Goal: Entertainment & Leisure: Consume media (video, audio)

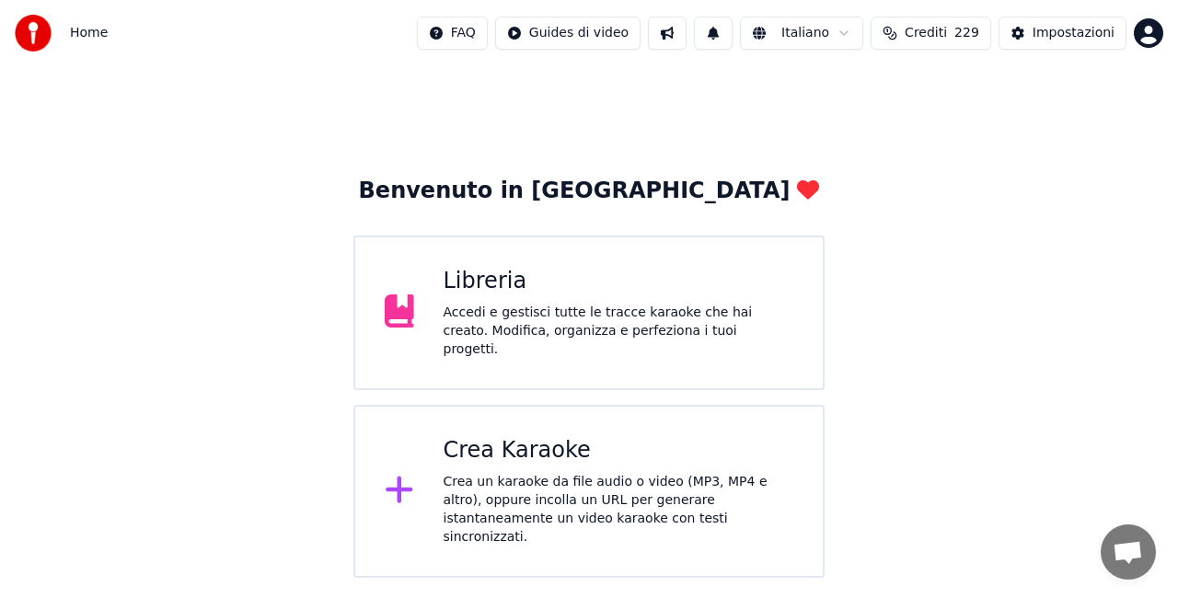
click at [403, 294] on icon at bounding box center [399, 310] width 29 height 33
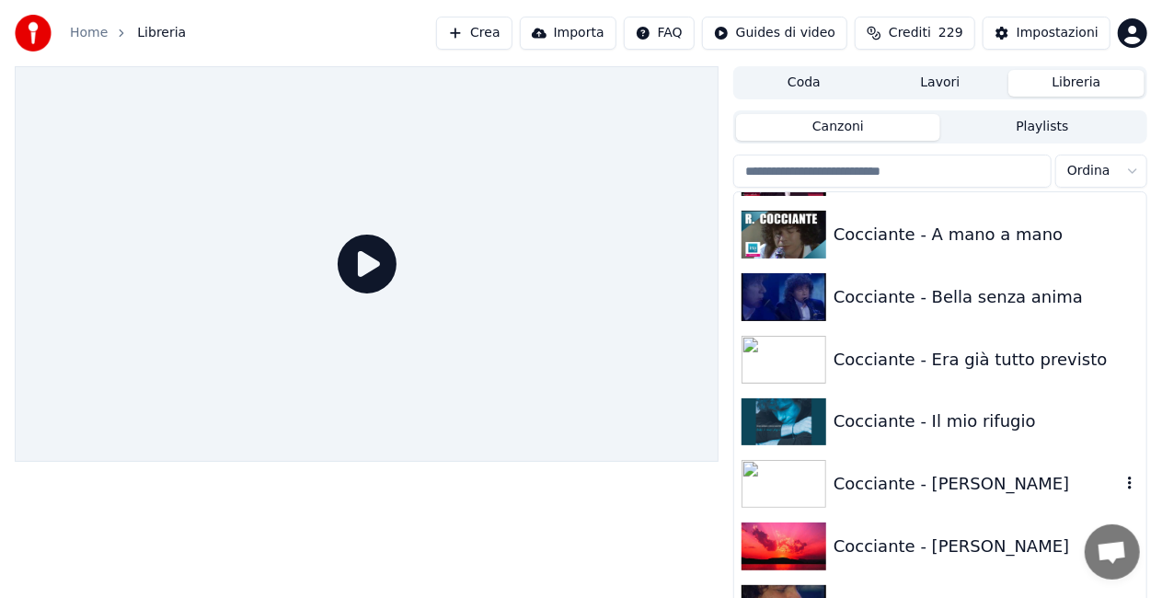
scroll to position [4969, 0]
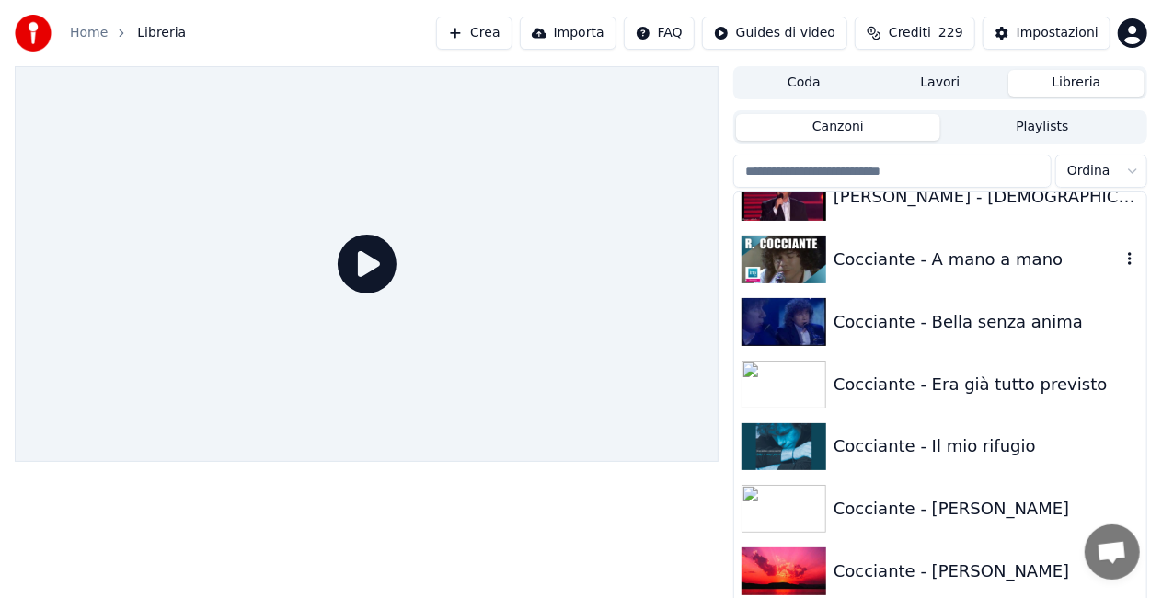
click at [969, 271] on div "Cocciante - A mano a mano" at bounding box center [977, 260] width 287 height 26
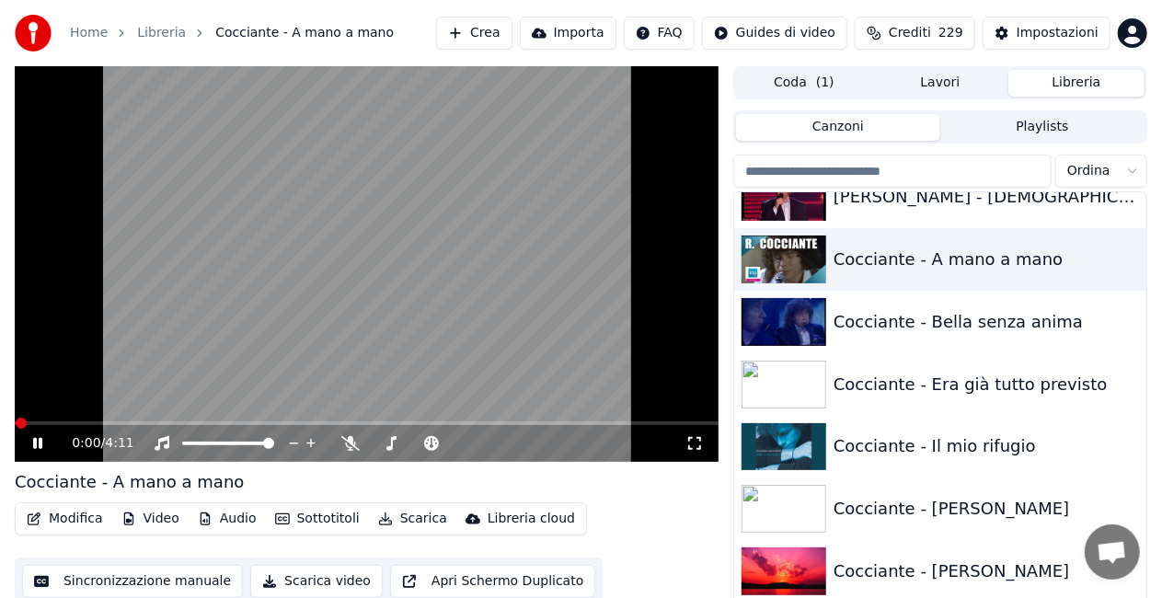
click at [699, 436] on icon at bounding box center [695, 443] width 18 height 15
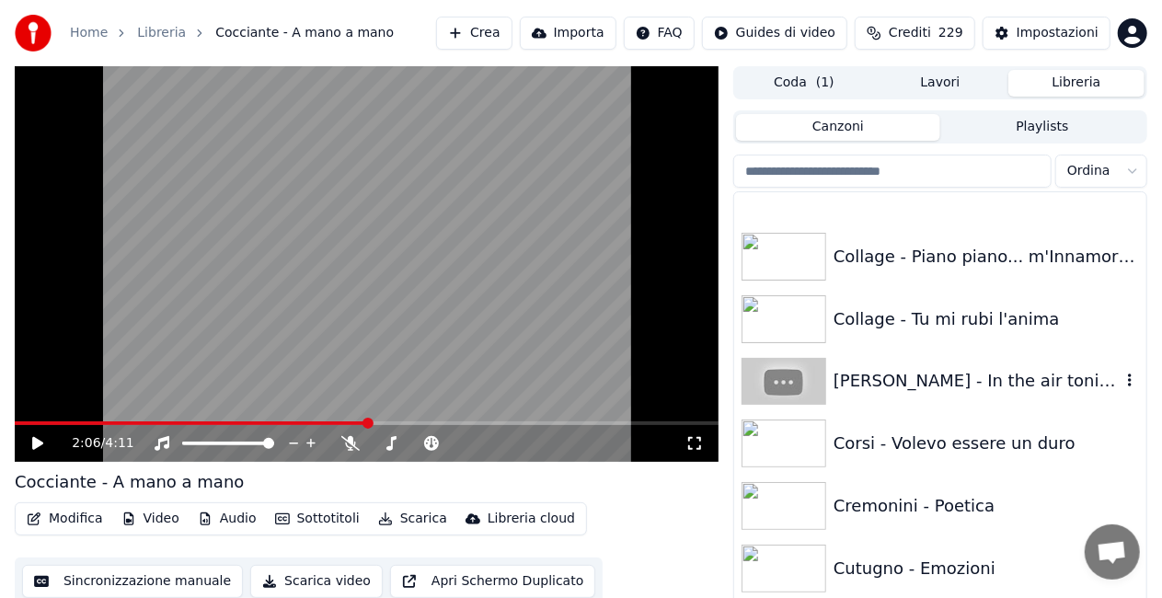
scroll to position [5889, 0]
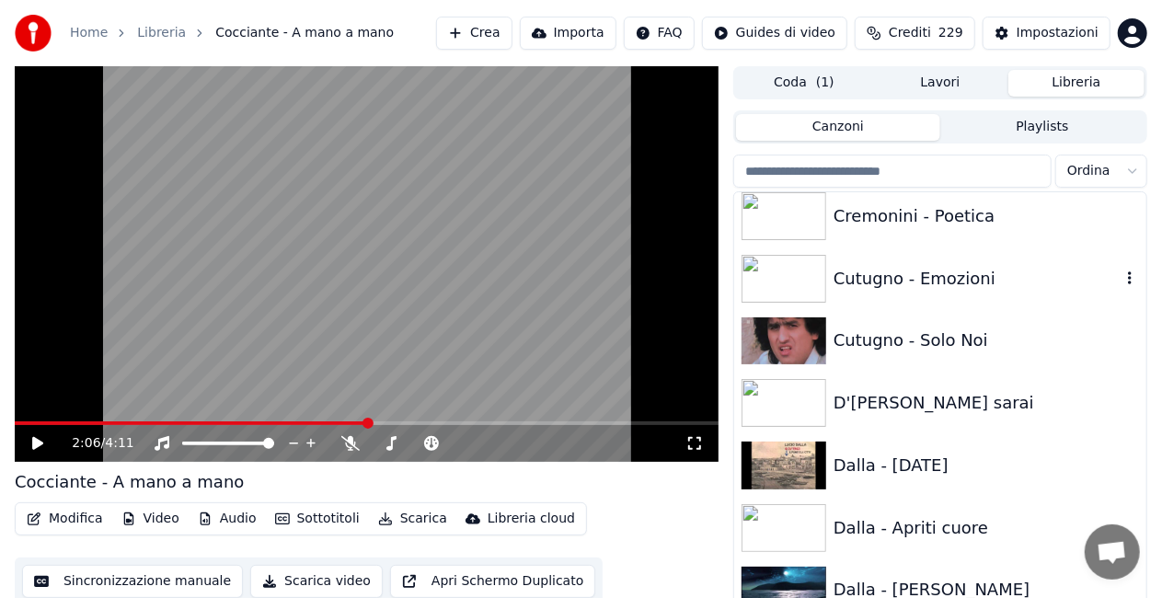
click at [949, 271] on div "Cutugno - Emozioni" at bounding box center [977, 279] width 287 height 26
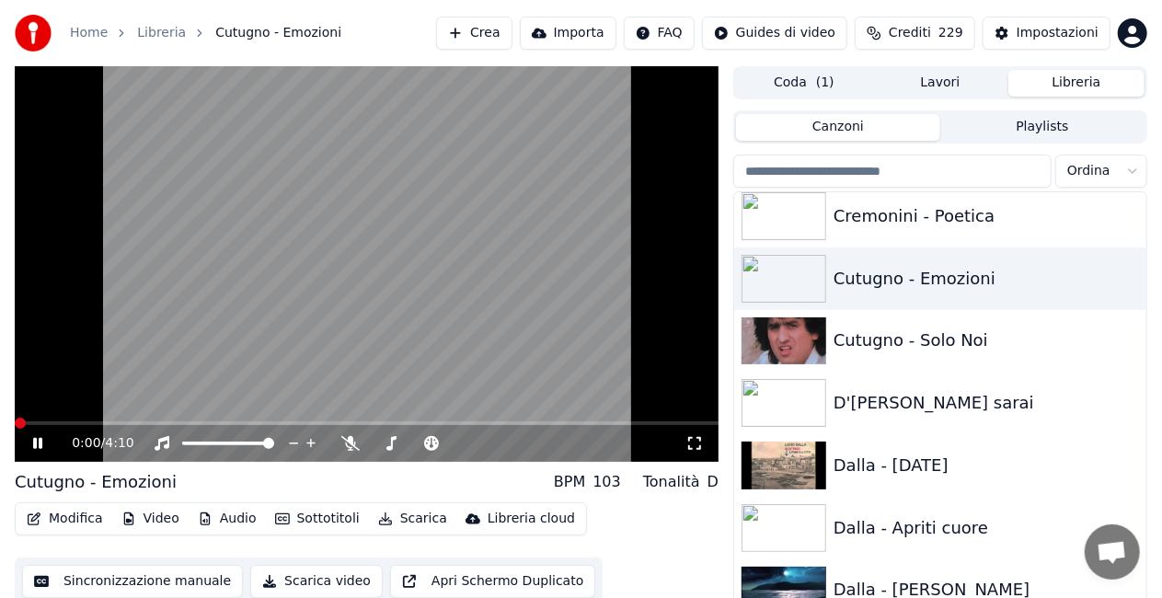
drag, startPoint x: 690, startPoint y: 444, endPoint x: 690, endPoint y: 464, distance: 20.2
click at [690, 444] on icon at bounding box center [695, 443] width 18 height 15
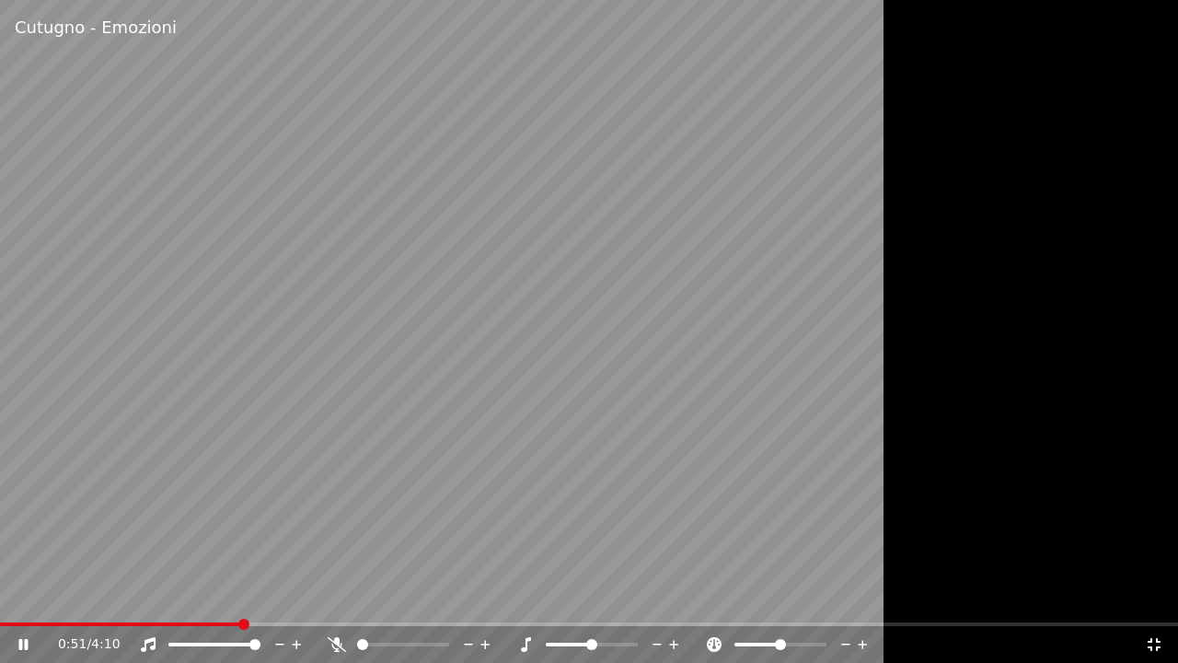
drag, startPoint x: 334, startPoint y: 635, endPoint x: 329, endPoint y: 648, distance: 14.0
click at [329, 597] on div at bounding box center [411, 644] width 167 height 18
click at [334, 597] on icon at bounding box center [337, 644] width 18 height 15
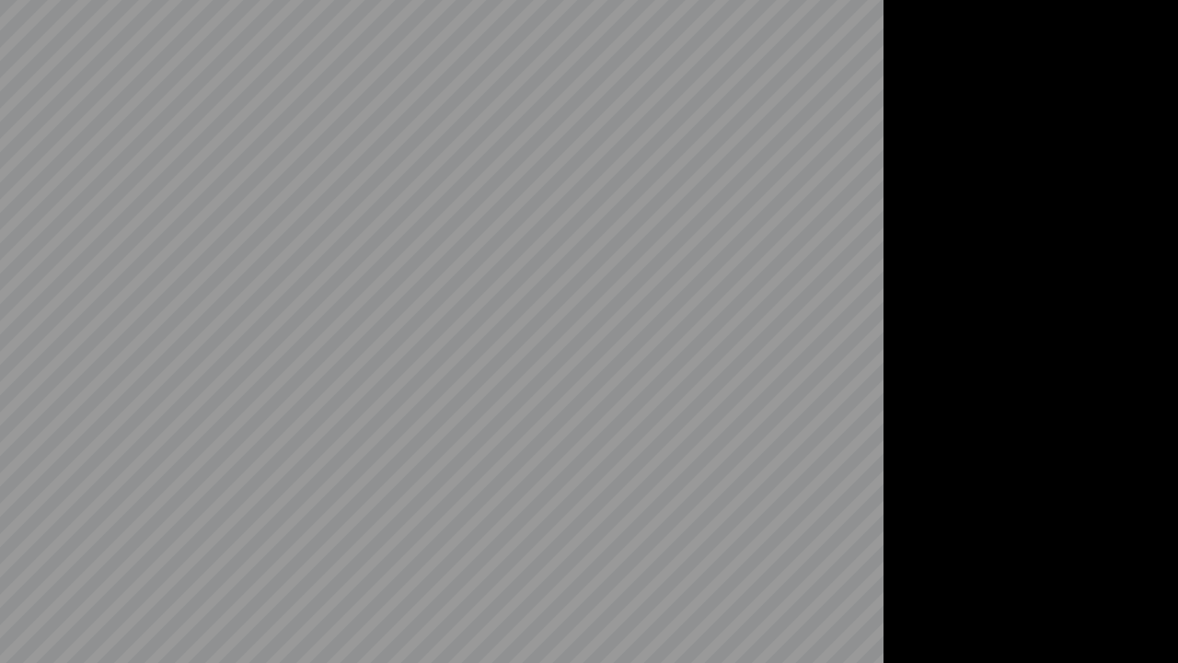
click at [335, 597] on video at bounding box center [589, 331] width 1178 height 663
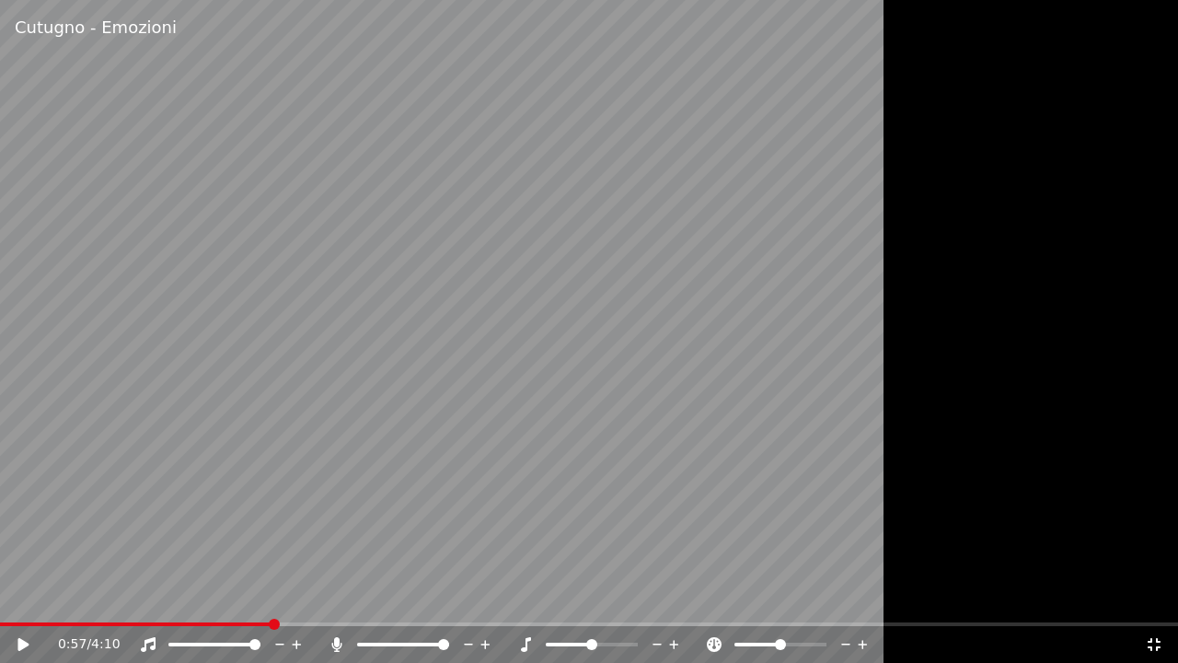
click at [335, 597] on icon at bounding box center [336, 644] width 10 height 15
click at [414, 468] on video at bounding box center [589, 331] width 1178 height 663
click at [731, 434] on video at bounding box center [589, 331] width 1178 height 663
click at [1150, 597] on div "1:32 / 4:10" at bounding box center [589, 644] width 1178 height 37
click at [1152, 597] on icon at bounding box center [1154, 644] width 18 height 15
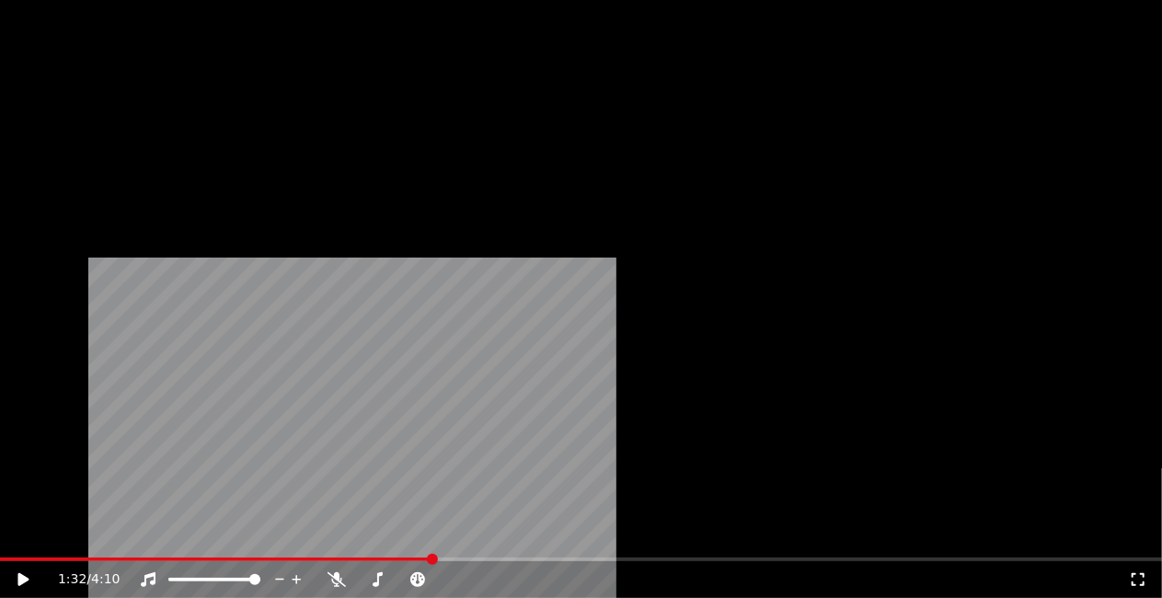
scroll to position [7822, 0]
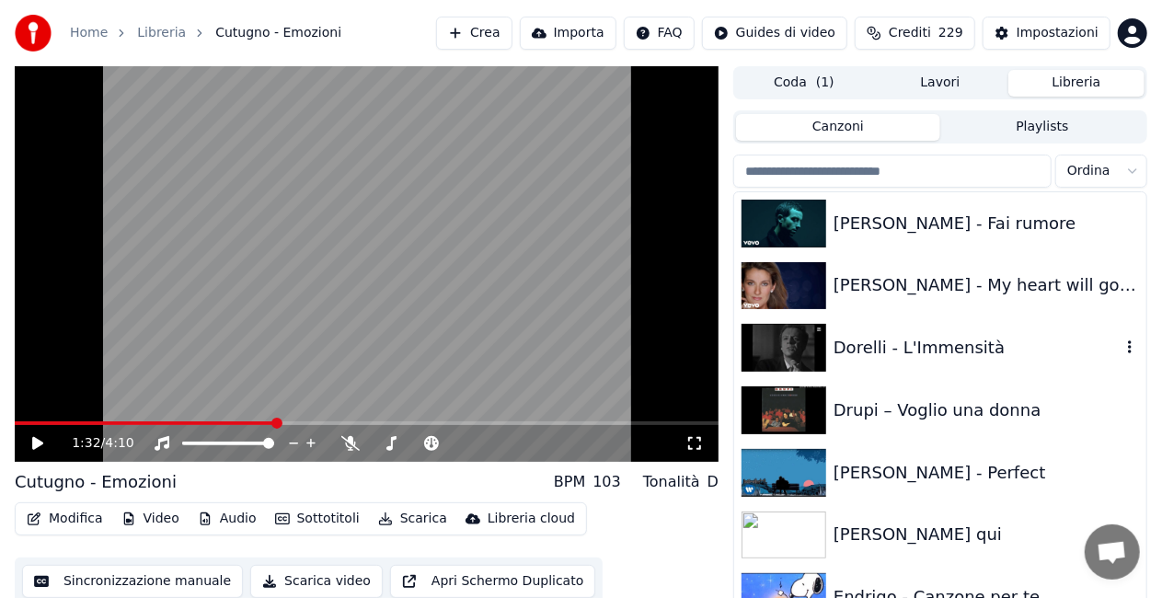
click at [940, 333] on div "Dorelli - L'Immensità" at bounding box center [940, 348] width 412 height 63
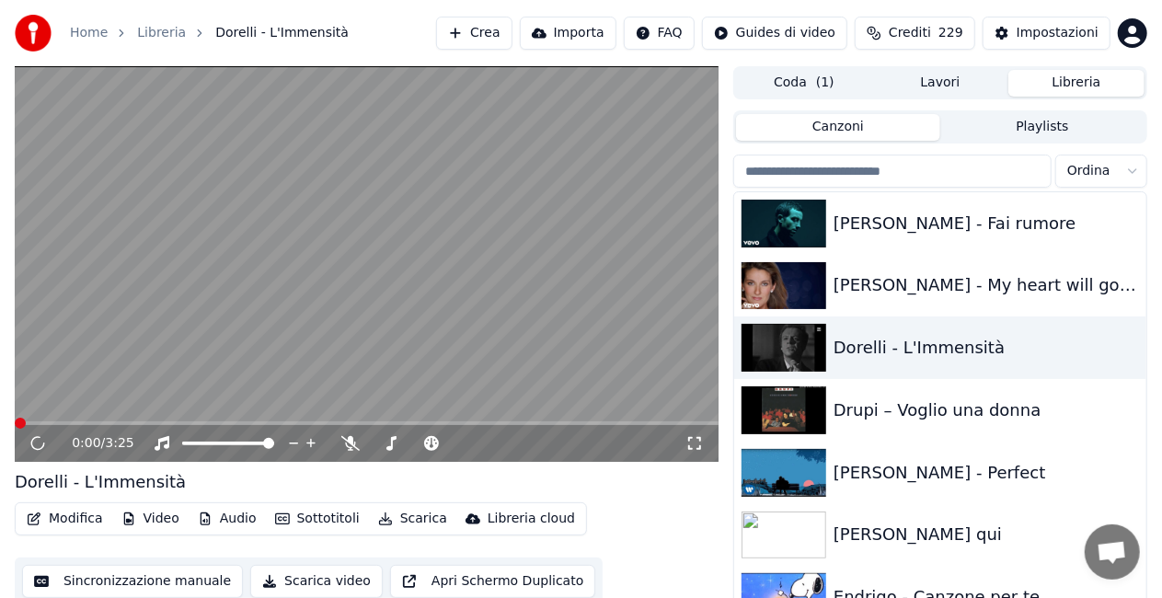
click at [694, 442] on icon at bounding box center [695, 443] width 18 height 15
click at [88, 420] on video at bounding box center [367, 264] width 704 height 396
click at [51, 420] on video at bounding box center [367, 264] width 704 height 396
click at [44, 423] on span at bounding box center [356, 423] width 683 height 4
drag, startPoint x: 679, startPoint y: 453, endPoint x: 689, endPoint y: 453, distance: 10.1
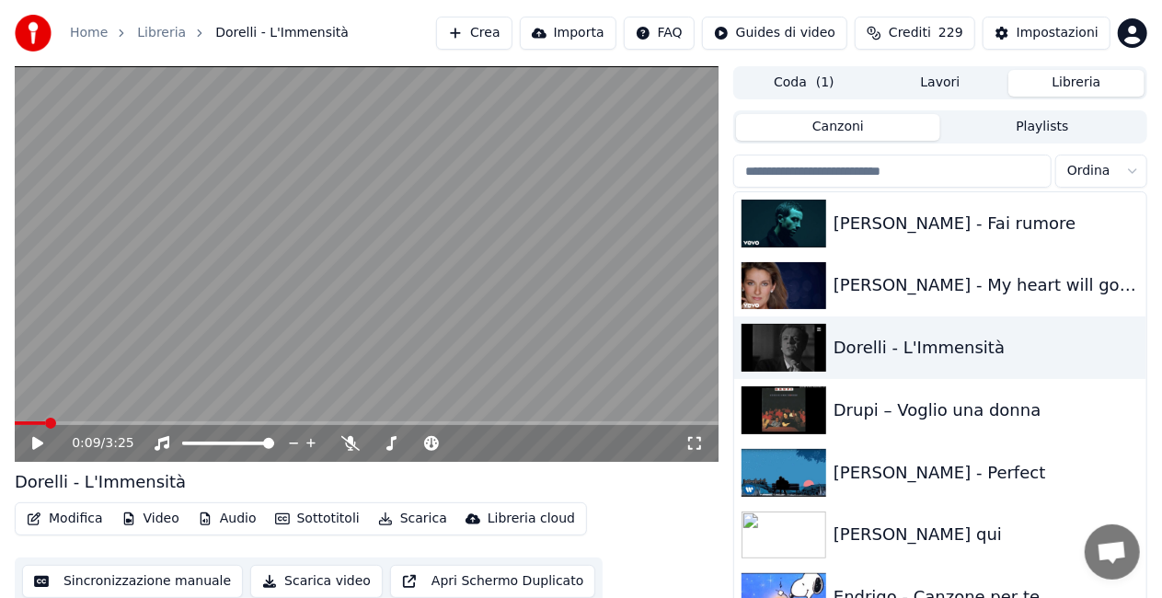
click at [683, 453] on div "0:09 / 3:25" at bounding box center [379, 443] width 614 height 18
click at [692, 450] on div "0:09 / 3:25" at bounding box center [366, 443] width 689 height 18
click at [692, 439] on icon at bounding box center [695, 443] width 18 height 15
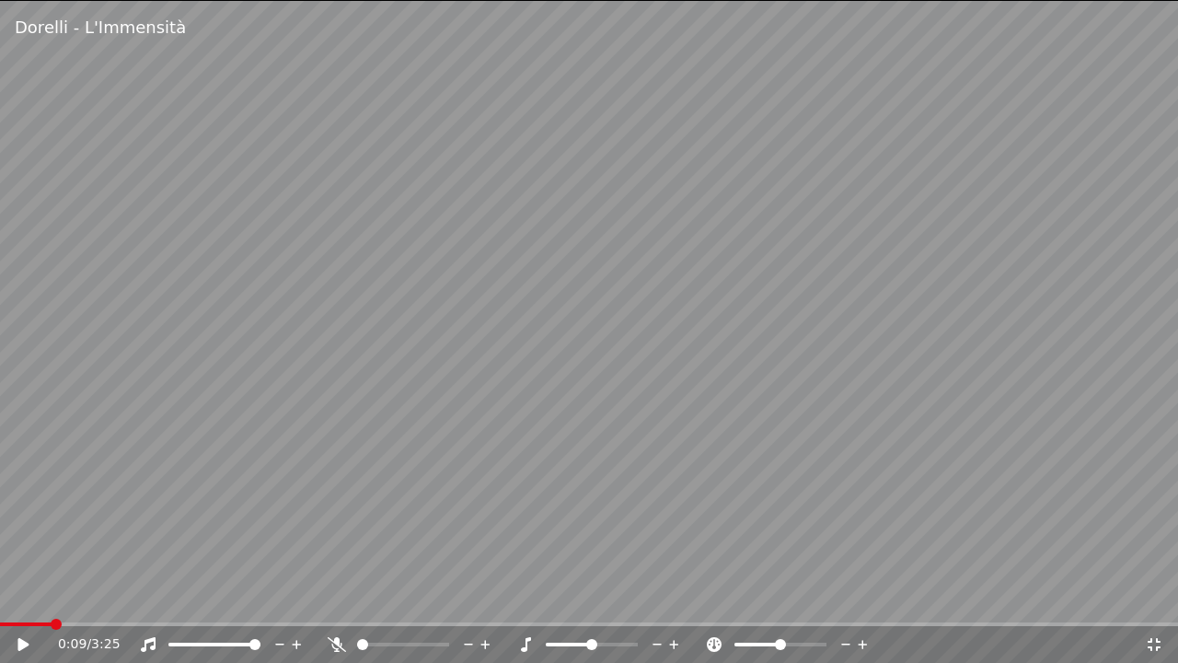
drag, startPoint x: 956, startPoint y: 396, endPoint x: 1177, endPoint y: 365, distance: 222.9
click at [975, 396] on video at bounding box center [589, 331] width 1178 height 663
click at [20, 597] on span at bounding box center [11, 624] width 23 height 4
click at [26, 577] on video at bounding box center [589, 331] width 1178 height 663
click at [86, 597] on div "0:04 / 3:25" at bounding box center [589, 644] width 1178 height 37
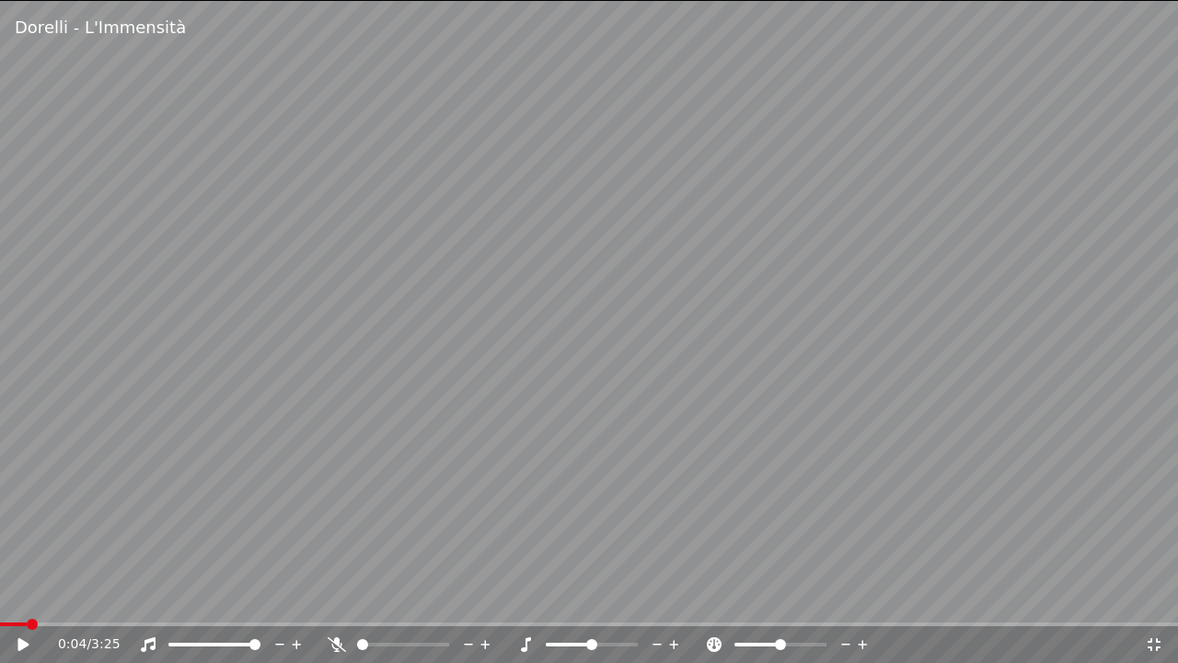
click at [27, 597] on icon at bounding box center [36, 644] width 43 height 15
click at [1154, 597] on icon at bounding box center [1154, 644] width 18 height 15
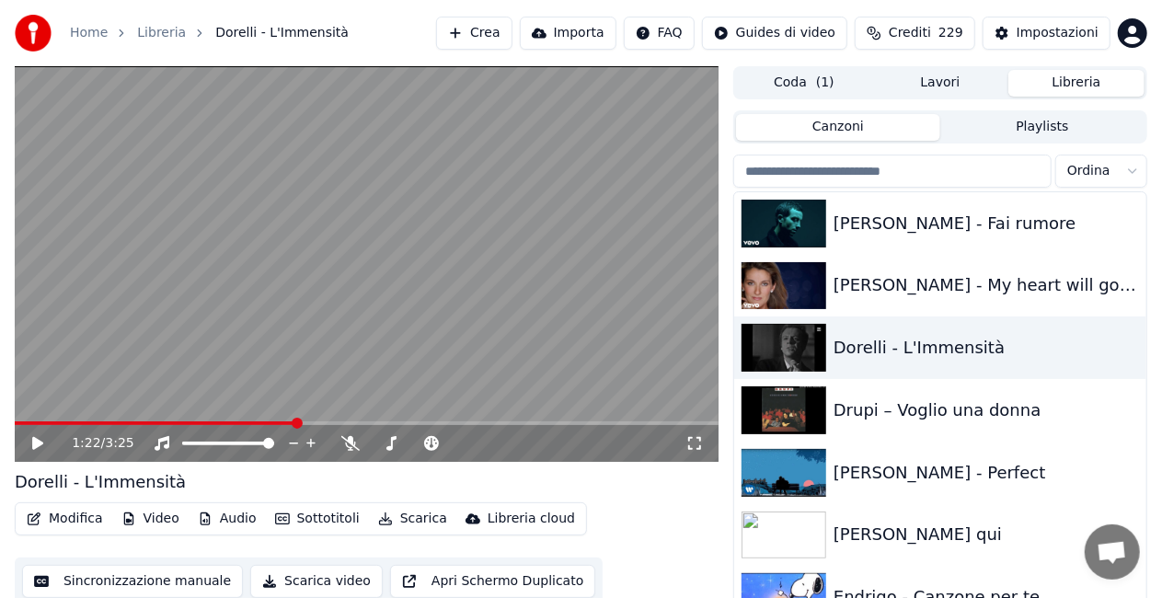
drag, startPoint x: 703, startPoint y: 445, endPoint x: 697, endPoint y: 467, distance: 22.8
click at [702, 445] on icon at bounding box center [695, 443] width 18 height 15
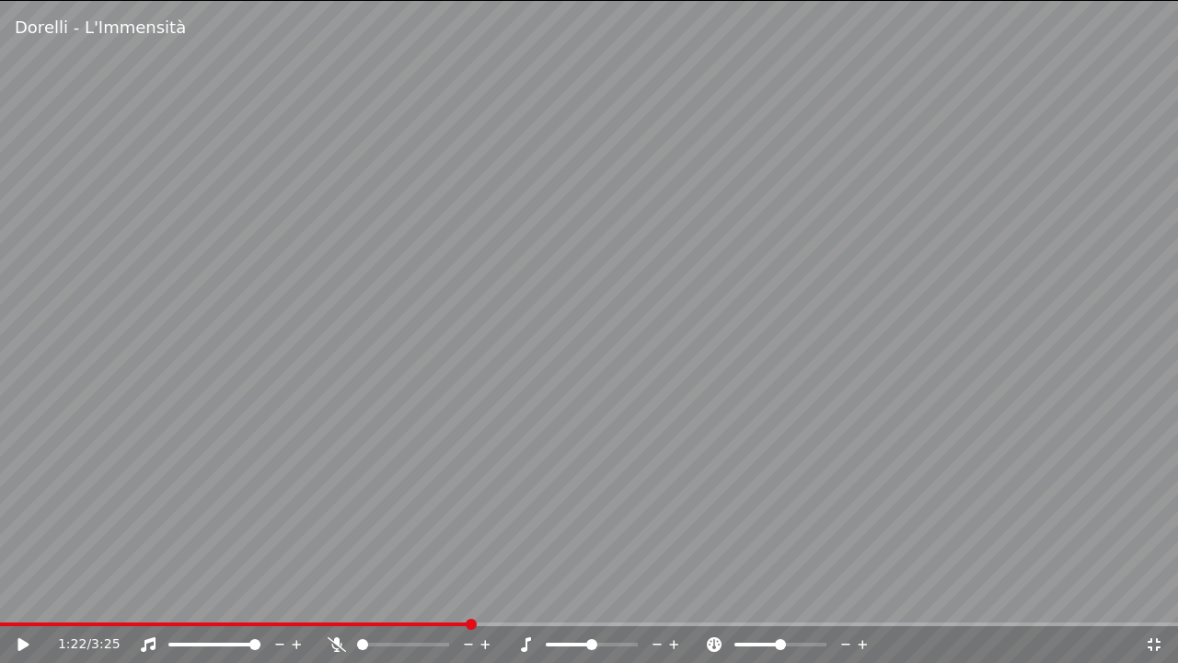
click at [15, 597] on span at bounding box center [235, 624] width 470 height 4
click at [17, 597] on icon at bounding box center [36, 644] width 43 height 15
click at [334, 597] on icon at bounding box center [337, 644] width 18 height 15
click at [17, 597] on icon at bounding box center [36, 644] width 43 height 15
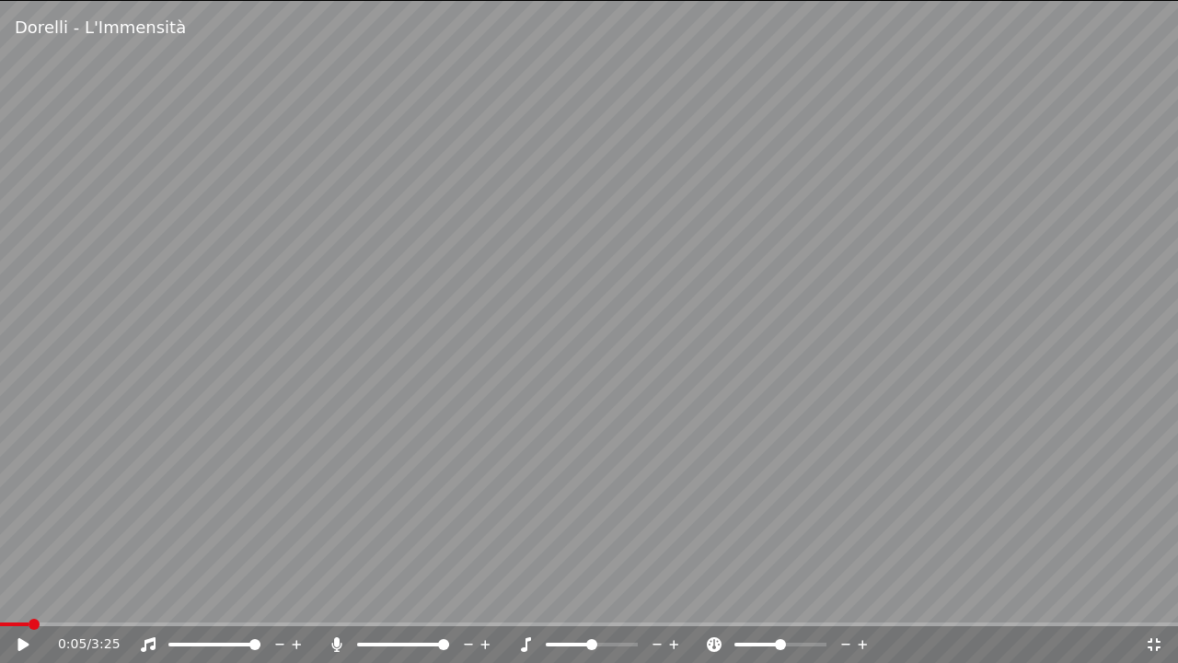
click at [29, 597] on span at bounding box center [14, 624] width 29 height 4
click at [340, 597] on div "0:05 / 3:25" at bounding box center [589, 644] width 1178 height 37
click at [335, 597] on icon at bounding box center [336, 644] width 10 height 15
drag, startPoint x: 666, startPoint y: 439, endPoint x: 885, endPoint y: 321, distance: 248.7
click at [677, 439] on video at bounding box center [589, 331] width 1178 height 663
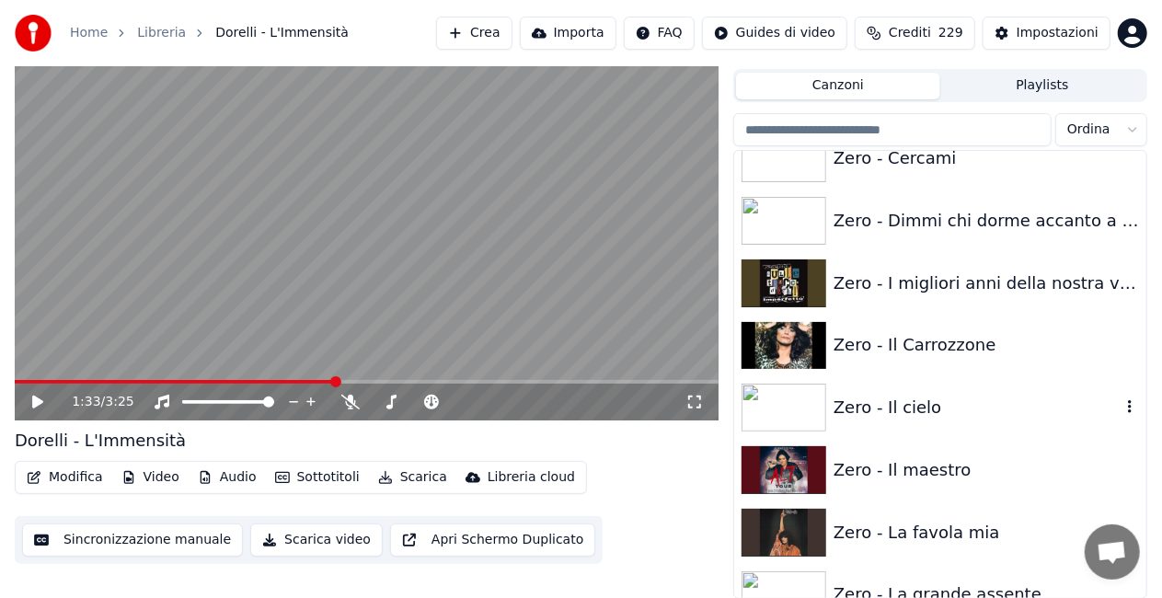
scroll to position [25353, 0]
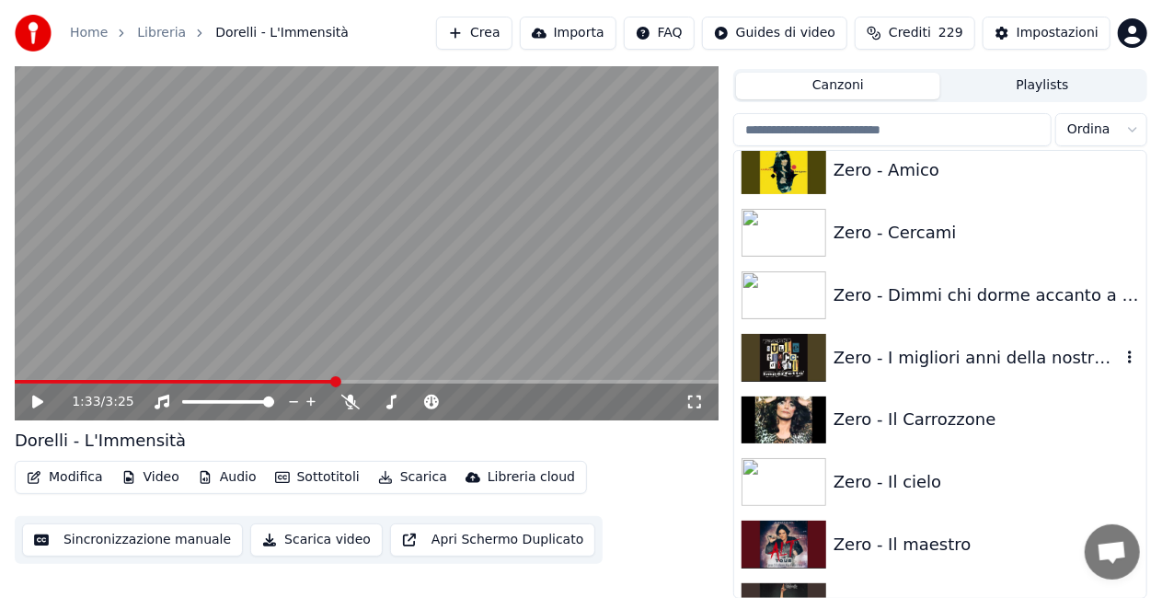
drag, startPoint x: 961, startPoint y: 363, endPoint x: 898, endPoint y: 330, distance: 70.4
click at [961, 362] on div "Zero - I migliori anni della nostra vita" at bounding box center [977, 358] width 287 height 26
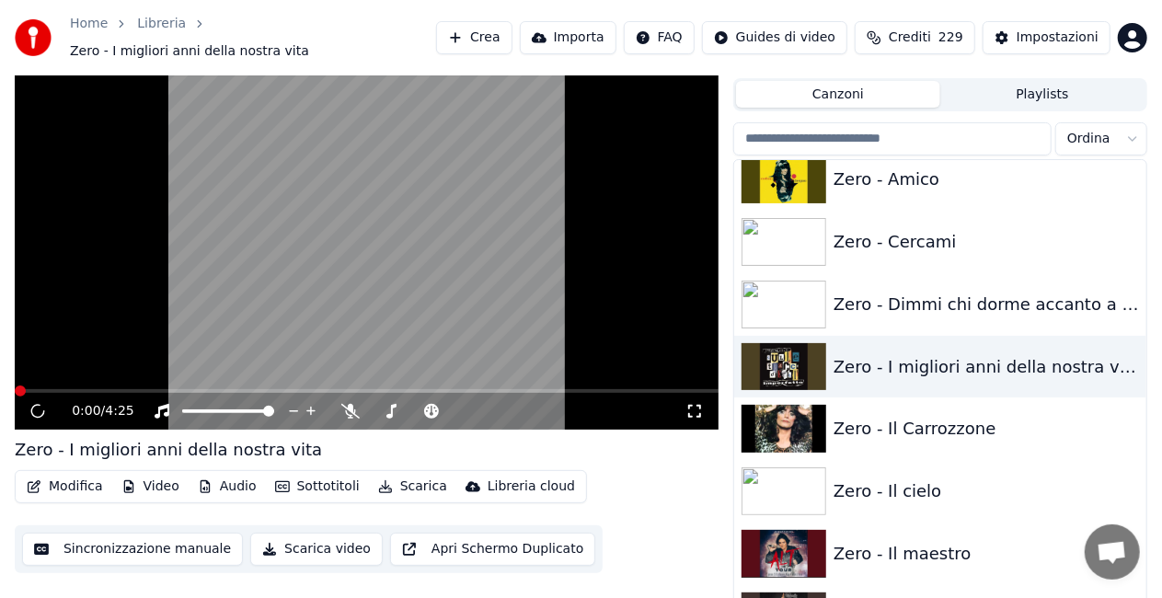
click at [705, 407] on div "0:00 / 4:25" at bounding box center [366, 411] width 689 height 18
click at [696, 404] on icon at bounding box center [695, 411] width 18 height 15
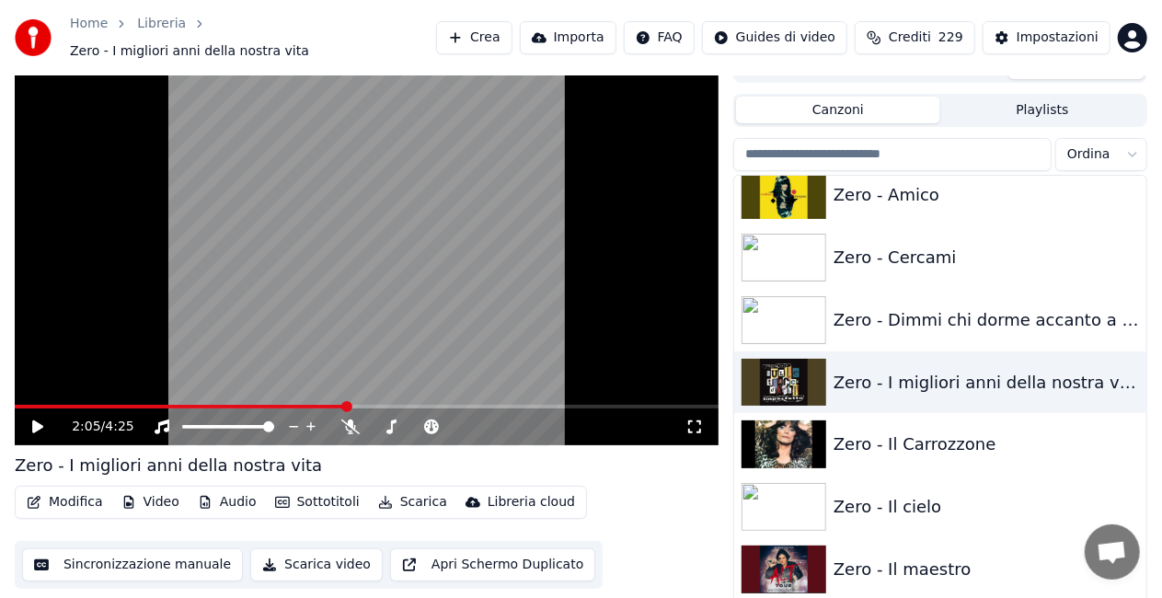
click at [26, 395] on video at bounding box center [367, 248] width 704 height 396
click at [27, 397] on div "2:05 / 4:25" at bounding box center [367, 248] width 704 height 396
click at [27, 405] on span at bounding box center [21, 407] width 13 height 4
click at [698, 424] on icon at bounding box center [694, 427] width 13 height 13
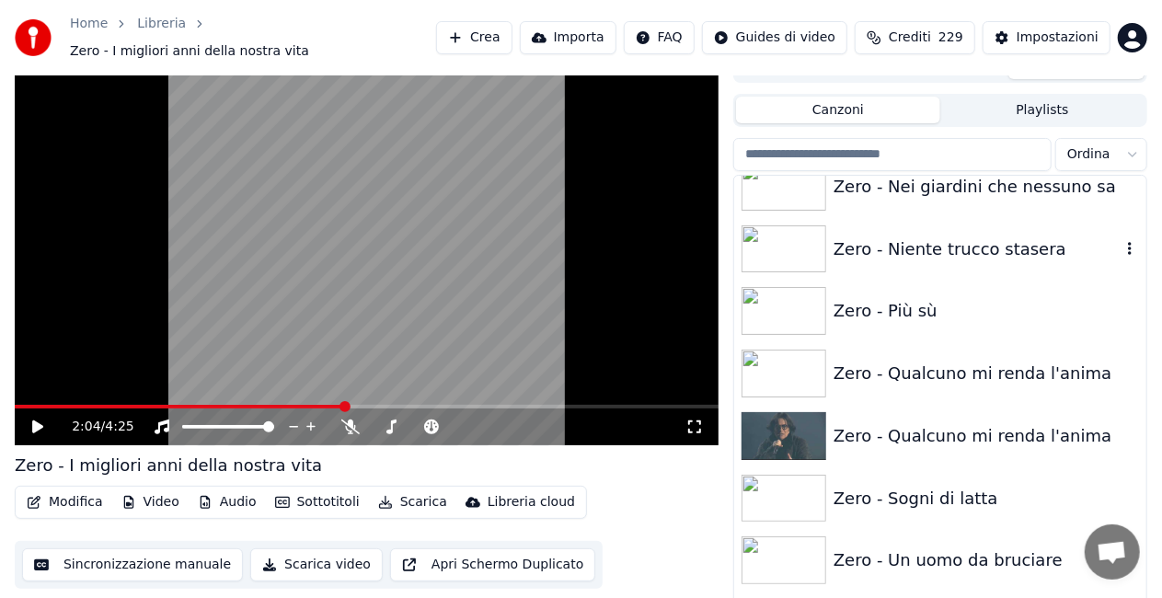
scroll to position [26181, 0]
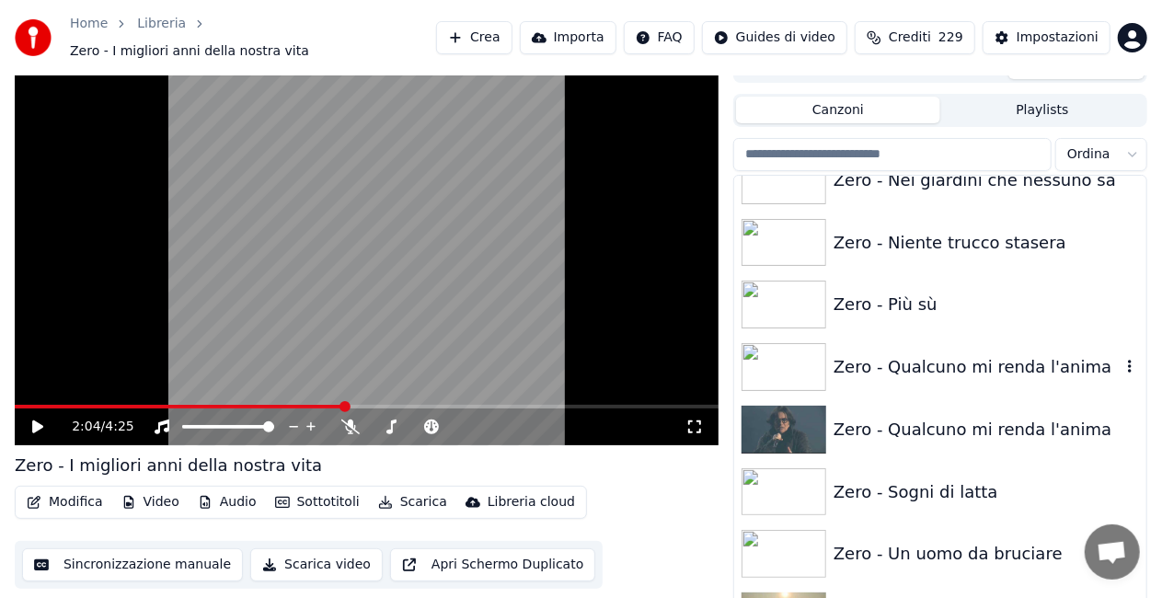
click at [974, 374] on div "Zero - Qualcuno mi renda l'anima" at bounding box center [940, 367] width 412 height 63
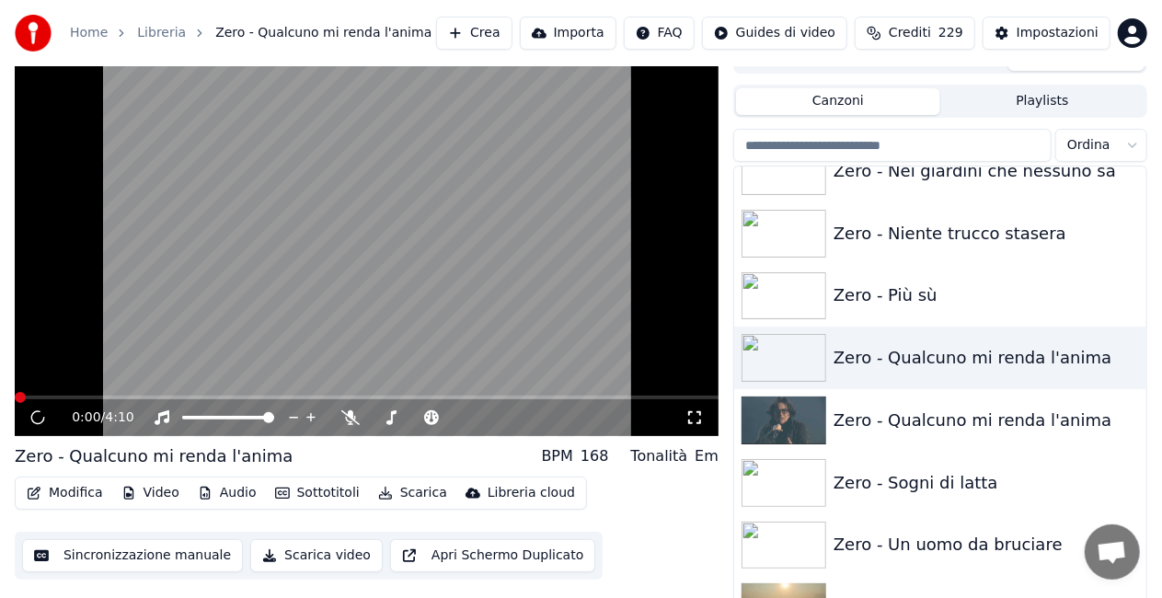
click at [701, 419] on icon at bounding box center [695, 417] width 18 height 15
click at [927, 409] on div "Zero - Qualcuno mi renda l'anima" at bounding box center [977, 422] width 287 height 26
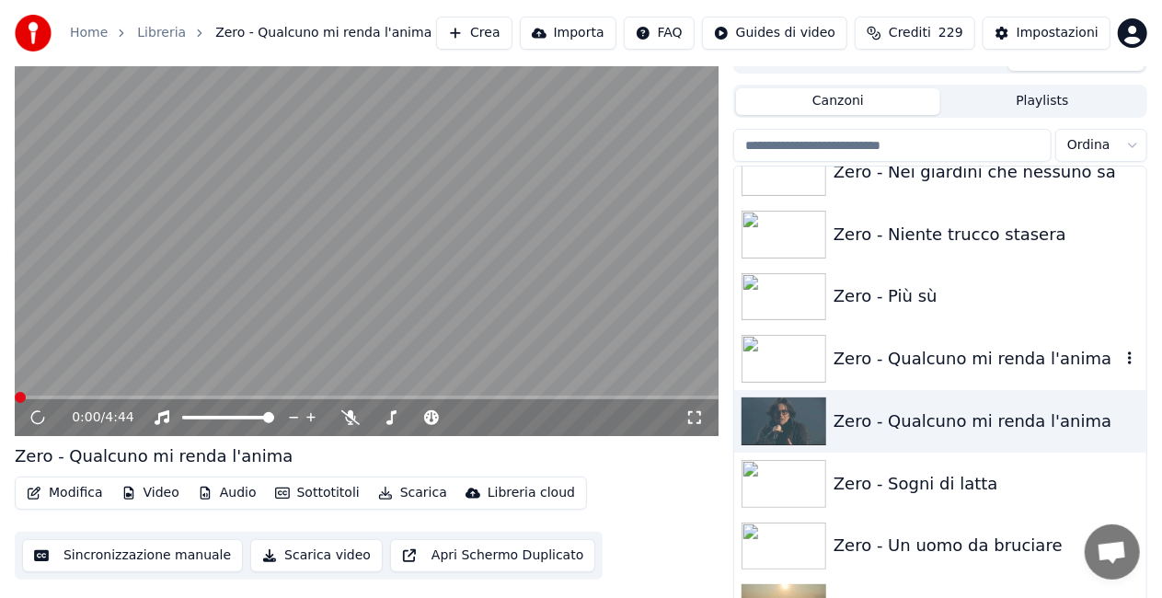
click at [926, 384] on div "Zero - Qualcuno mi renda l'anima" at bounding box center [940, 359] width 412 height 63
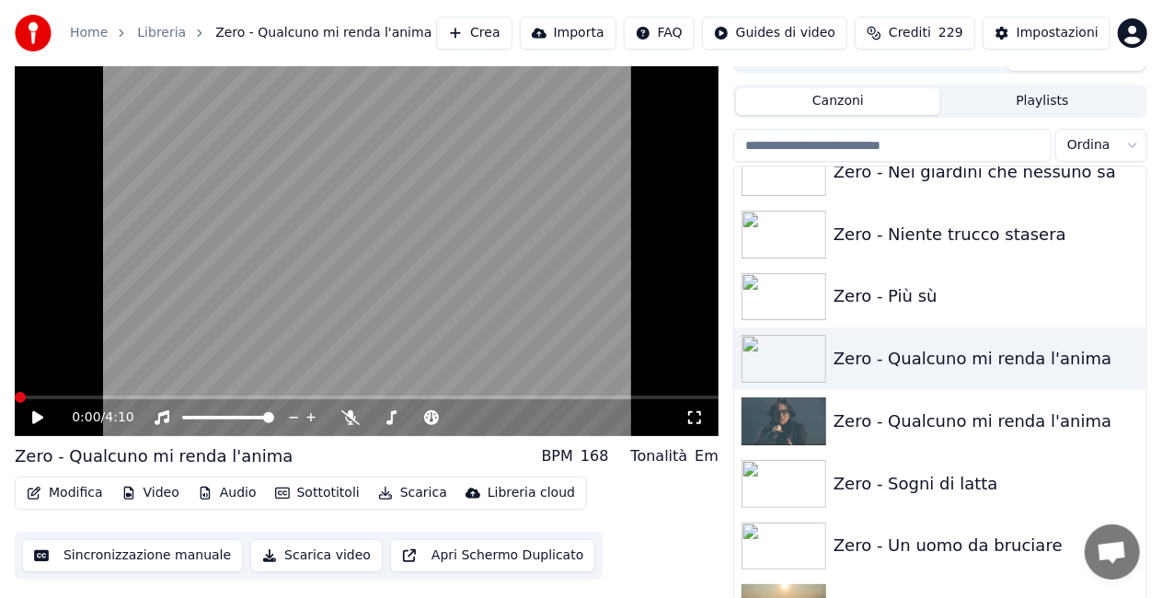
click at [693, 411] on icon at bounding box center [695, 417] width 18 height 15
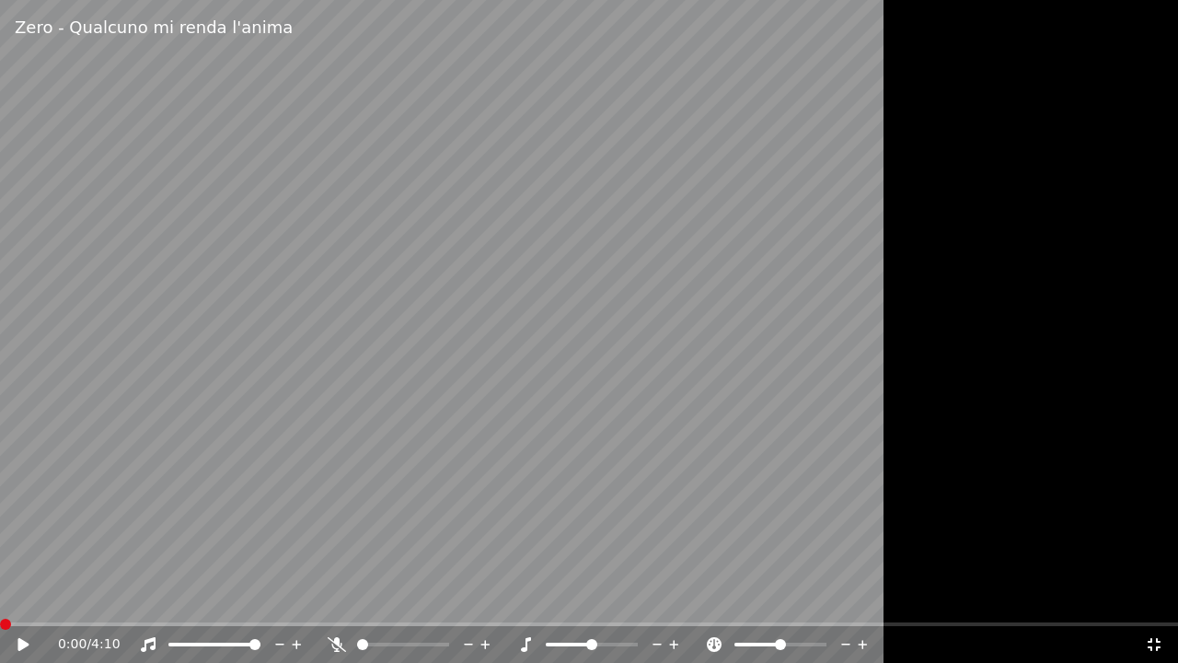
click at [33, 597] on icon at bounding box center [36, 644] width 43 height 15
click at [260, 597] on span at bounding box center [254, 644] width 11 height 11
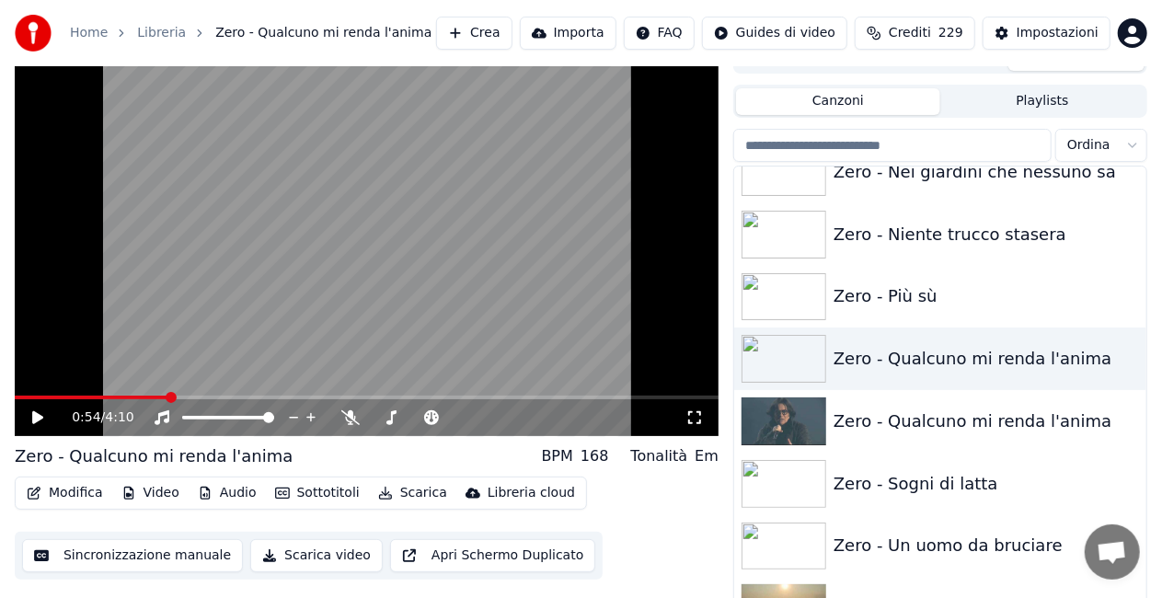
drag, startPoint x: 690, startPoint y: 422, endPoint x: 692, endPoint y: 444, distance: 21.2
click at [692, 422] on icon at bounding box center [695, 417] width 18 height 15
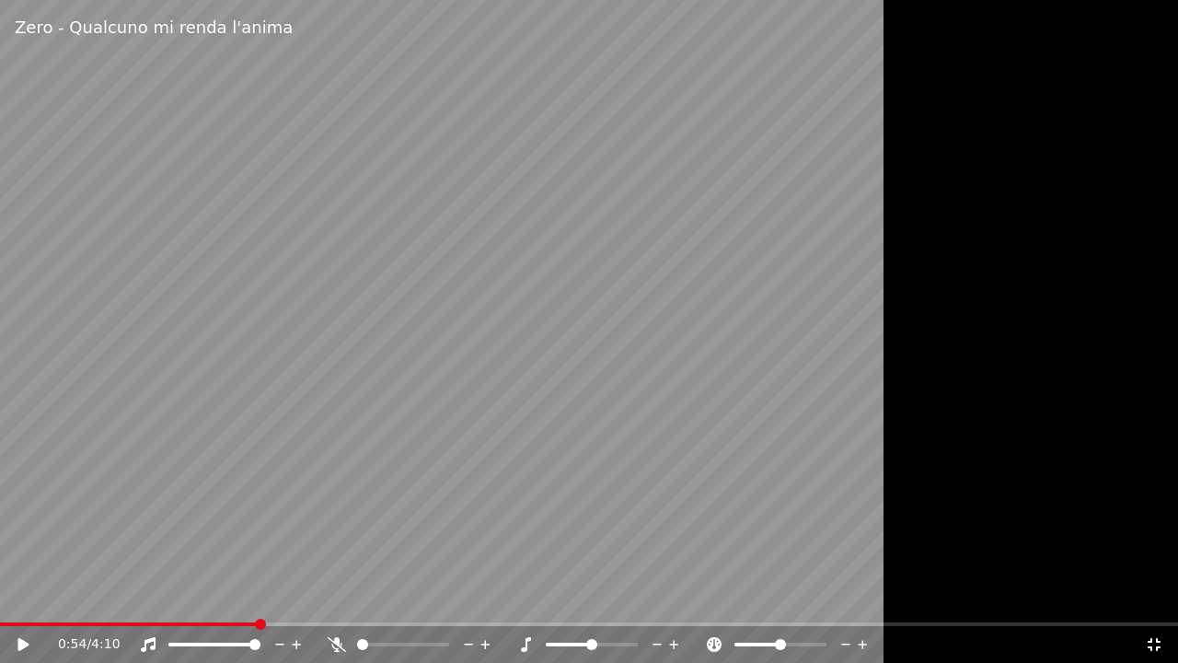
drag, startPoint x: 628, startPoint y: 396, endPoint x: 1177, endPoint y: 261, distance: 565.5
click at [628, 395] on video at bounding box center [589, 331] width 1178 height 663
click at [17, 597] on span at bounding box center [9, 624] width 18 height 4
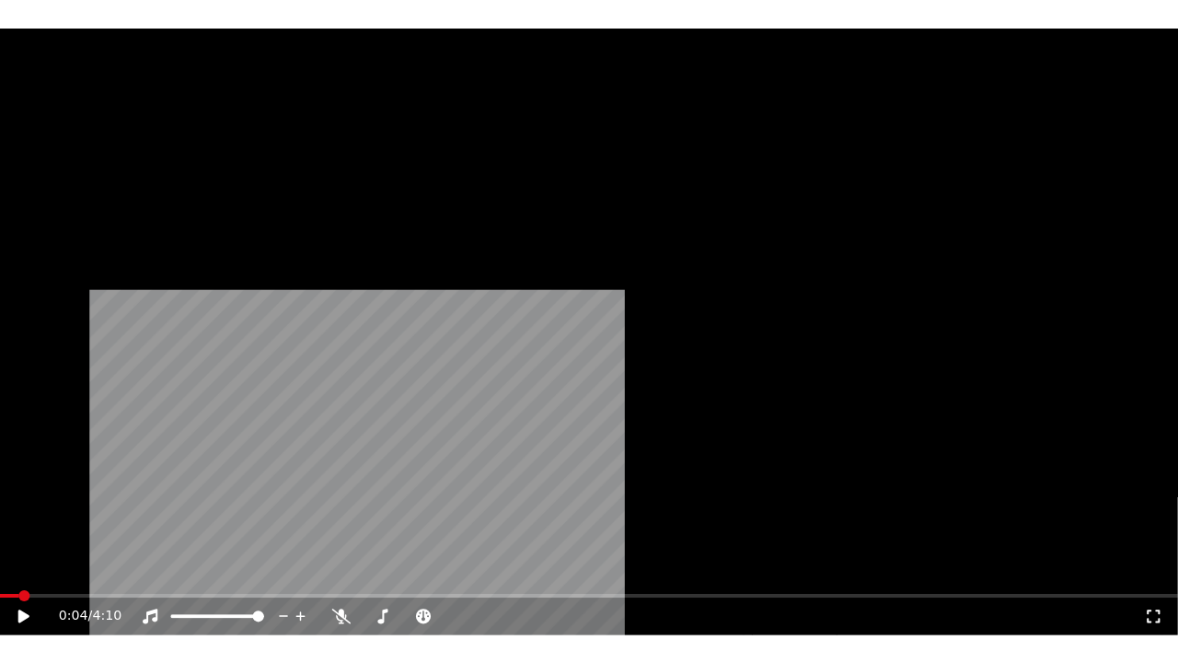
scroll to position [26181, 0]
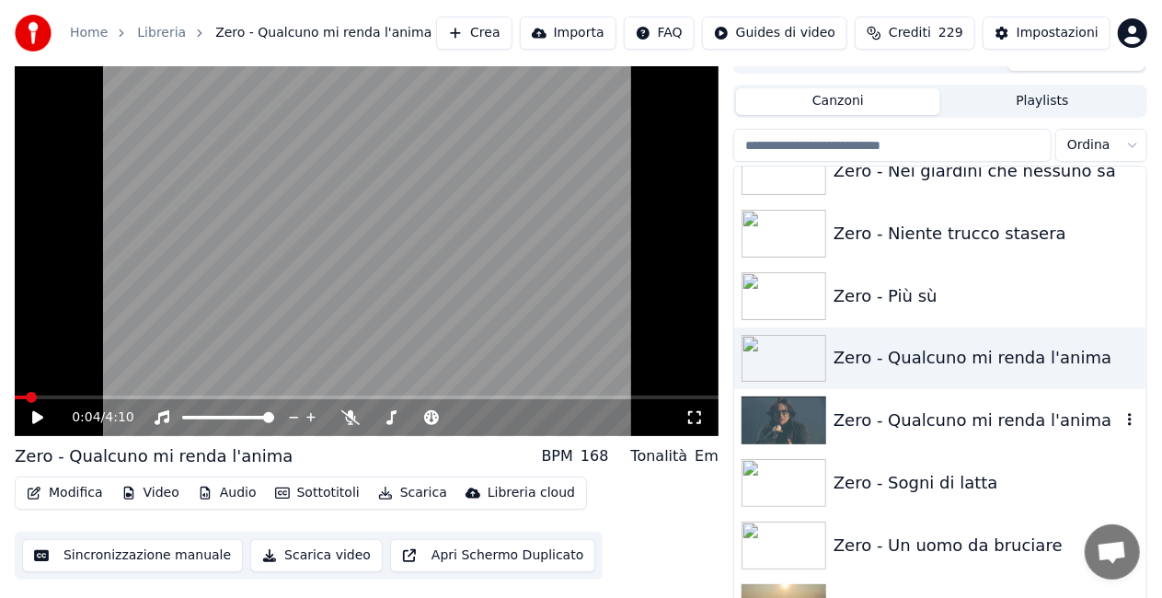
drag, startPoint x: 988, startPoint y: 412, endPoint x: 988, endPoint y: 423, distance: 11.0
click at [988, 423] on div "Zero - Qualcuno mi renda l'anima" at bounding box center [977, 421] width 287 height 26
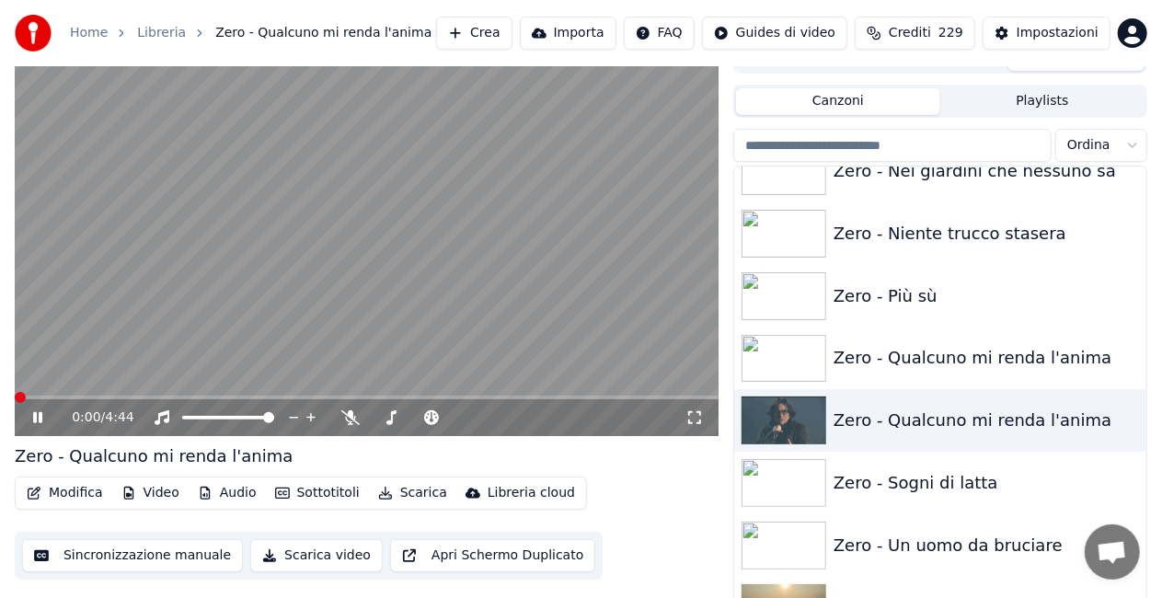
click at [687, 411] on icon at bounding box center [695, 417] width 18 height 15
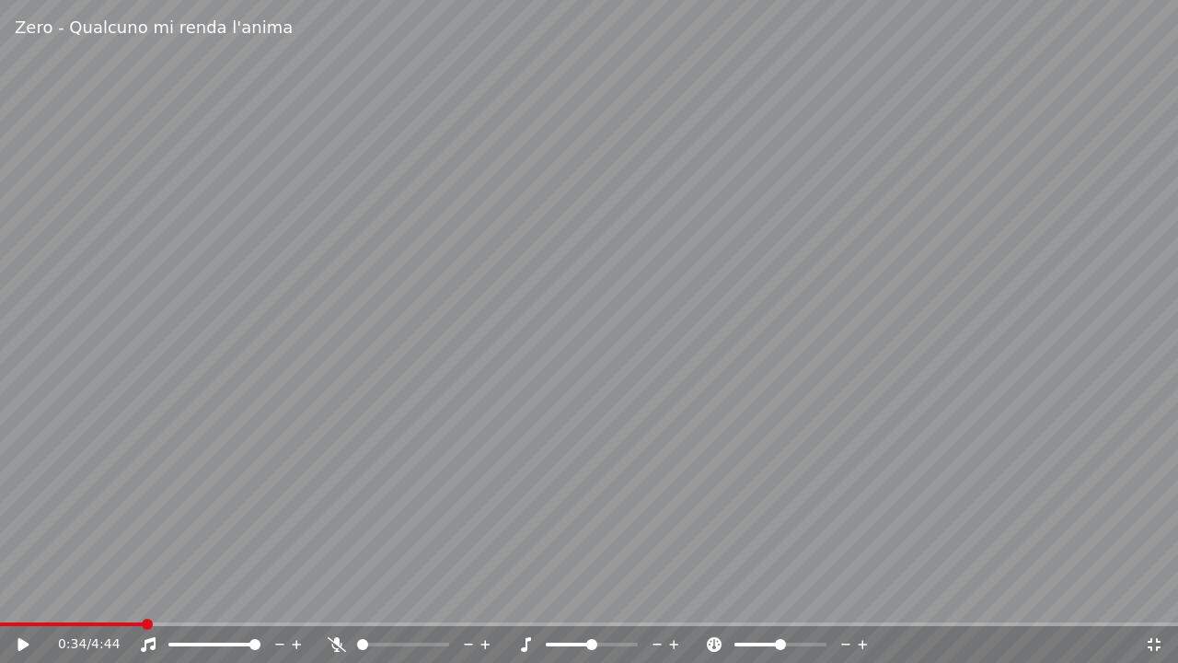
click at [1140, 464] on video at bounding box center [589, 331] width 1178 height 663
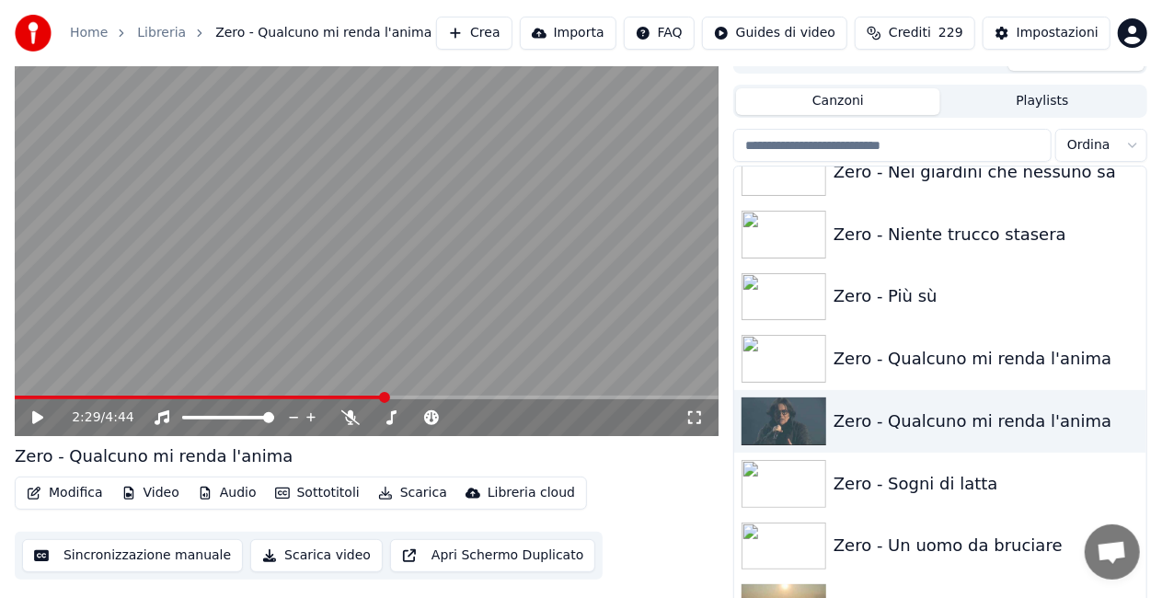
click at [696, 417] on icon at bounding box center [695, 417] width 18 height 15
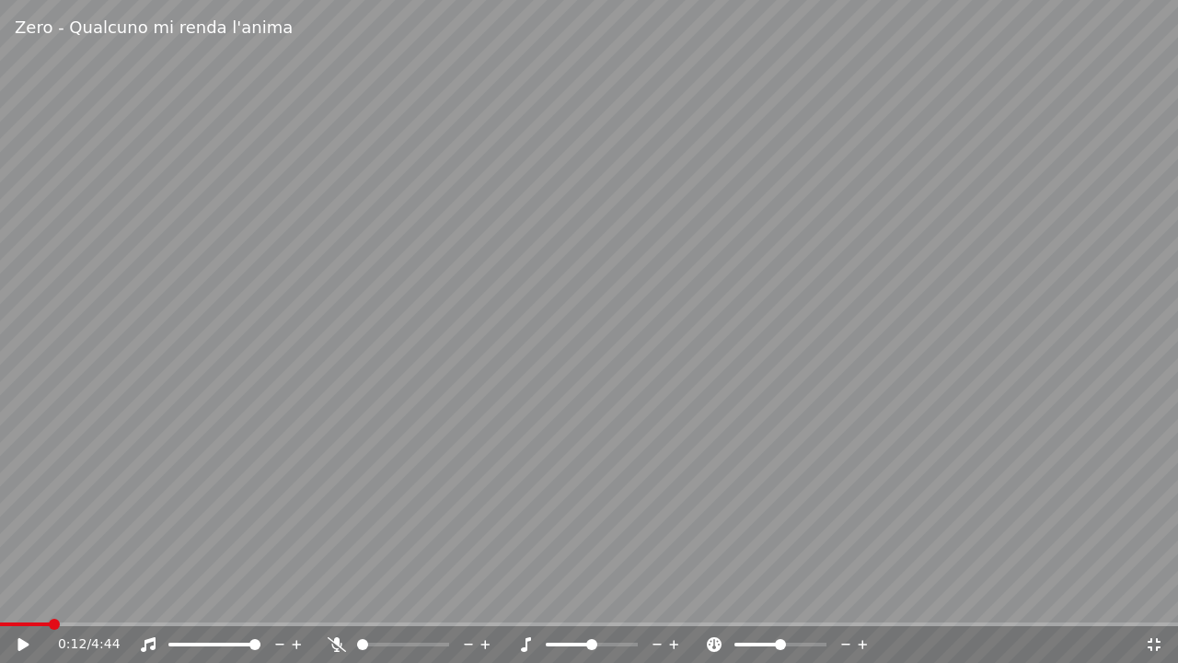
click at [48, 597] on span at bounding box center [25, 624] width 50 height 4
click at [29, 597] on span at bounding box center [25, 624] width 50 height 4
drag, startPoint x: 335, startPoint y: 640, endPoint x: 324, endPoint y: 639, distance: 11.2
click at [334, 597] on icon at bounding box center [337, 644] width 18 height 15
click at [24, 597] on icon at bounding box center [22, 644] width 11 height 13
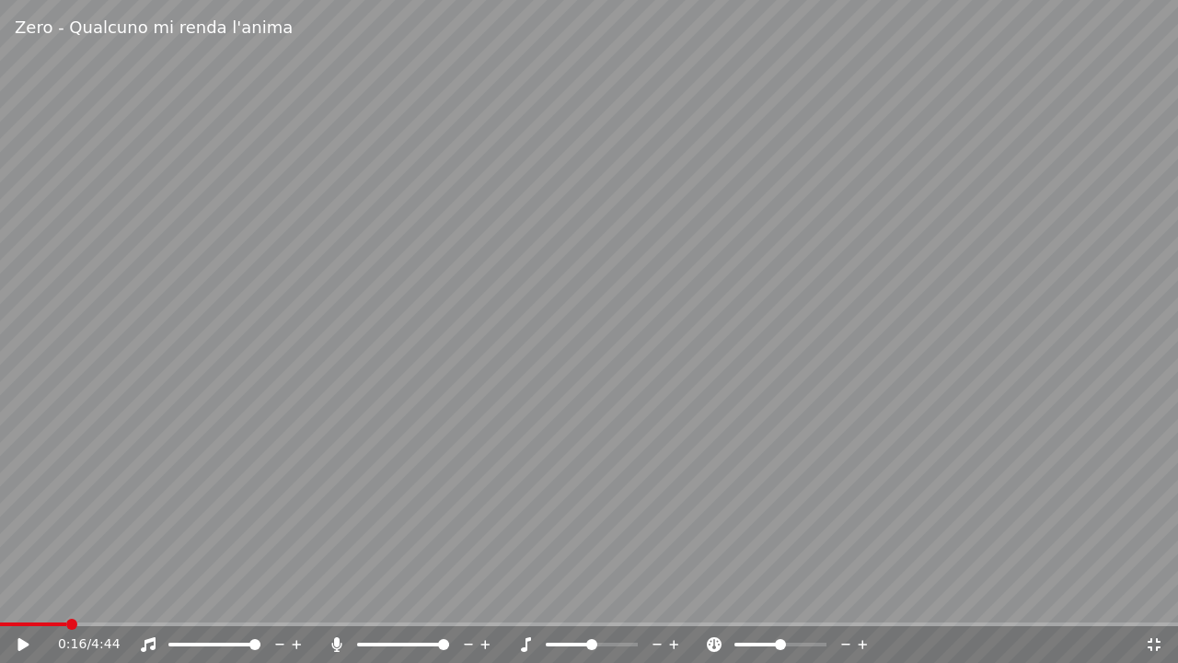
click at [1150, 597] on icon at bounding box center [1154, 644] width 18 height 15
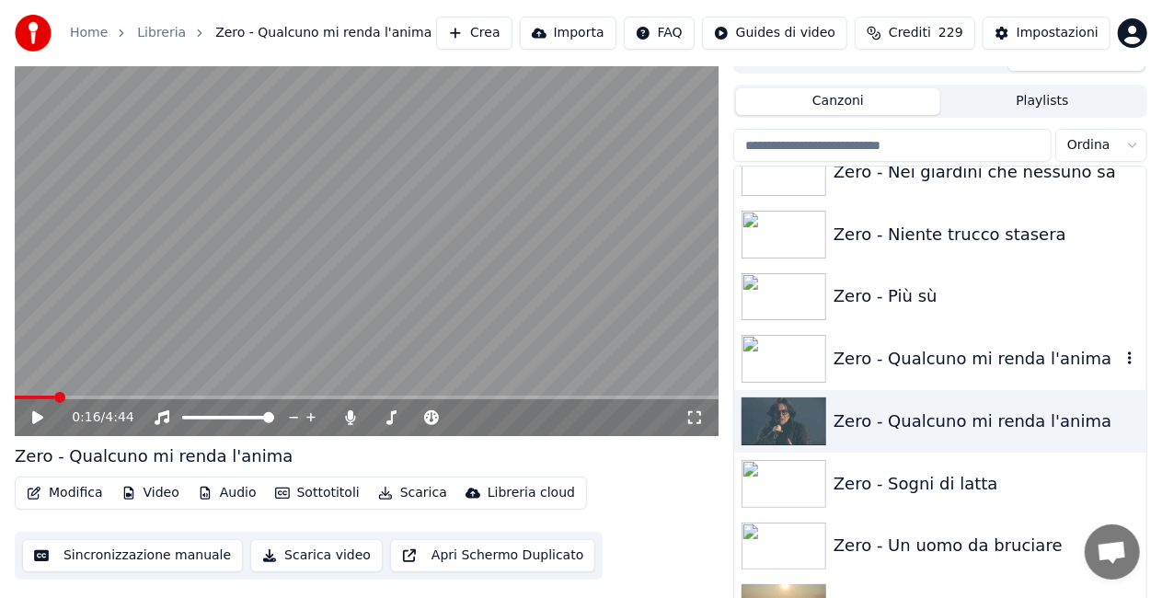
click at [985, 372] on div "Zero - Qualcuno mi renda l'anima" at bounding box center [940, 359] width 412 height 63
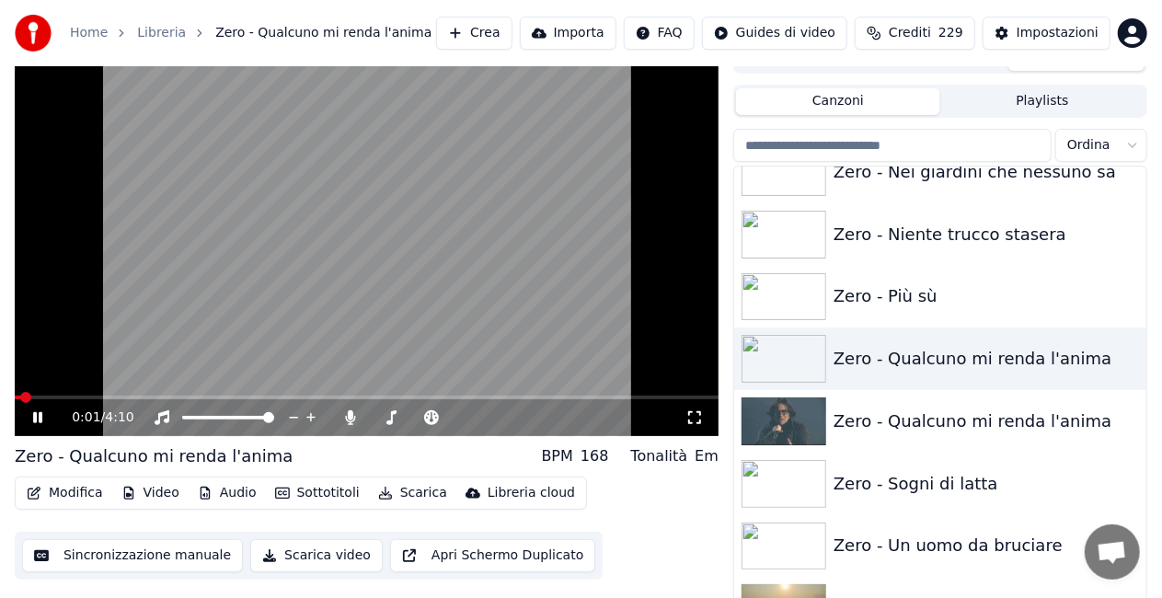
click at [689, 420] on icon at bounding box center [695, 417] width 18 height 15
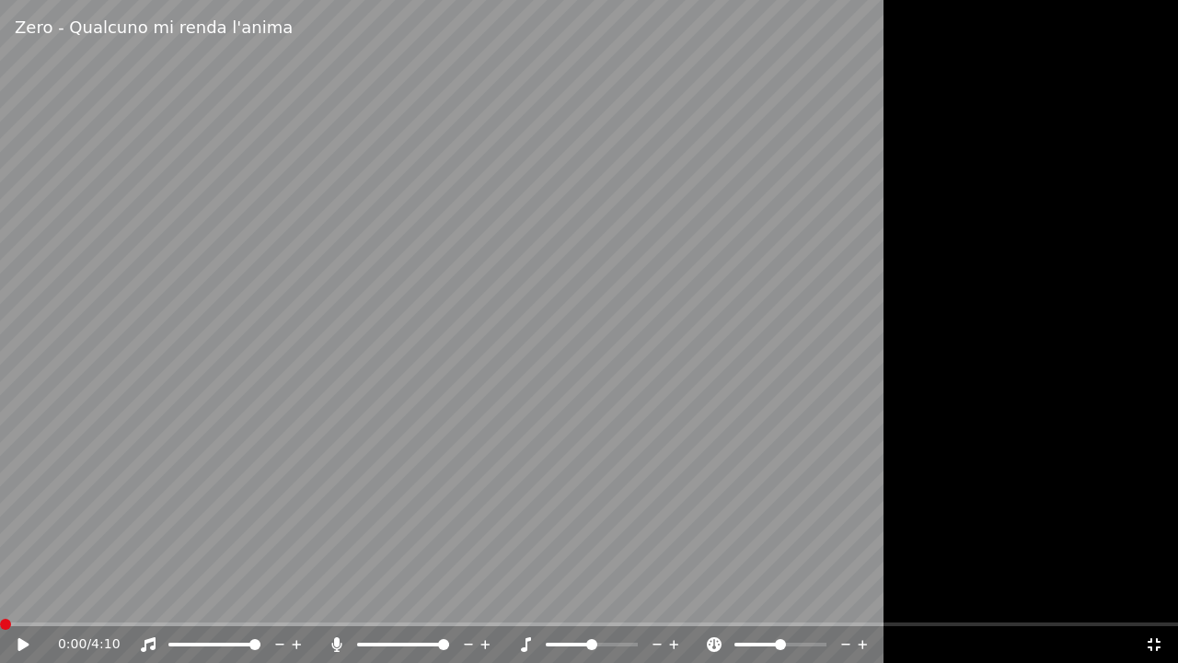
click at [335, 597] on icon at bounding box center [336, 644] width 10 height 15
click at [955, 323] on div at bounding box center [589, 331] width 1178 height 663
click at [3, 597] on span at bounding box center [2, 624] width 5 height 4
click at [673, 597] on icon at bounding box center [673, 644] width 17 height 18
click at [654, 597] on icon at bounding box center [656, 644] width 9 height 2
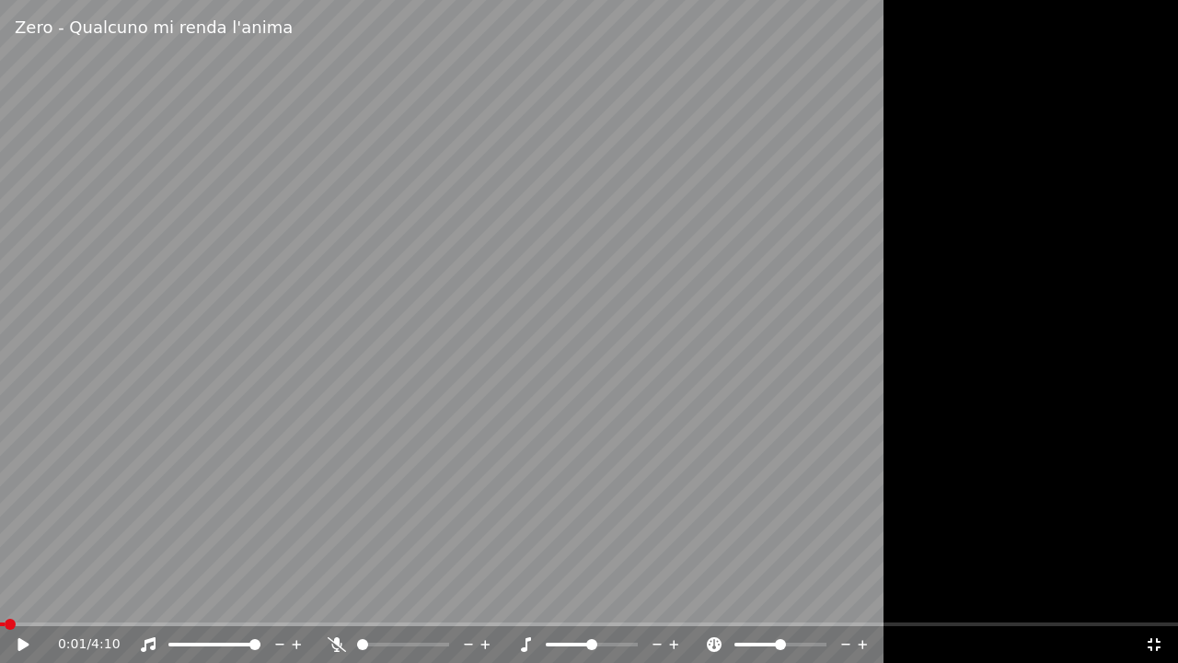
click at [526, 597] on icon at bounding box center [526, 644] width 10 height 15
click at [654, 597] on icon at bounding box center [657, 644] width 17 height 18
click at [1035, 521] on div at bounding box center [589, 331] width 1178 height 663
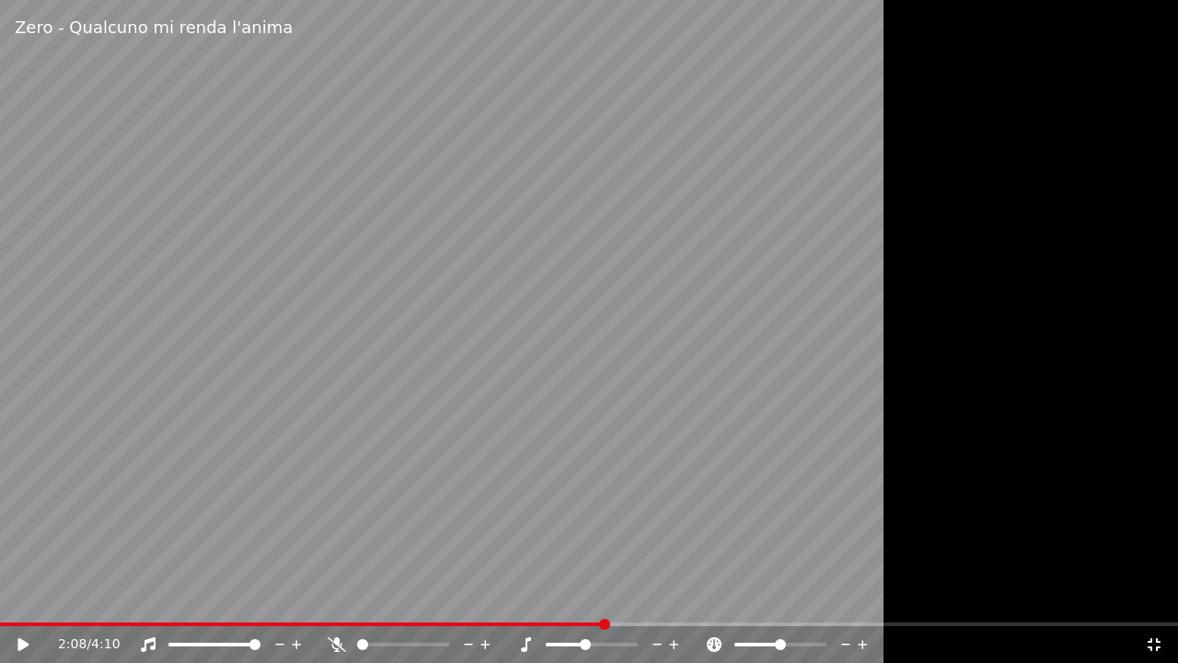
drag, startPoint x: 23, startPoint y: 621, endPoint x: 8, endPoint y: 622, distance: 14.8
click at [8, 597] on div "Zero - Qualcuno mi renda l'anima 2:08 / 4:10" at bounding box center [589, 331] width 1178 height 663
click at [8, 597] on span at bounding box center [302, 624] width 605 height 4
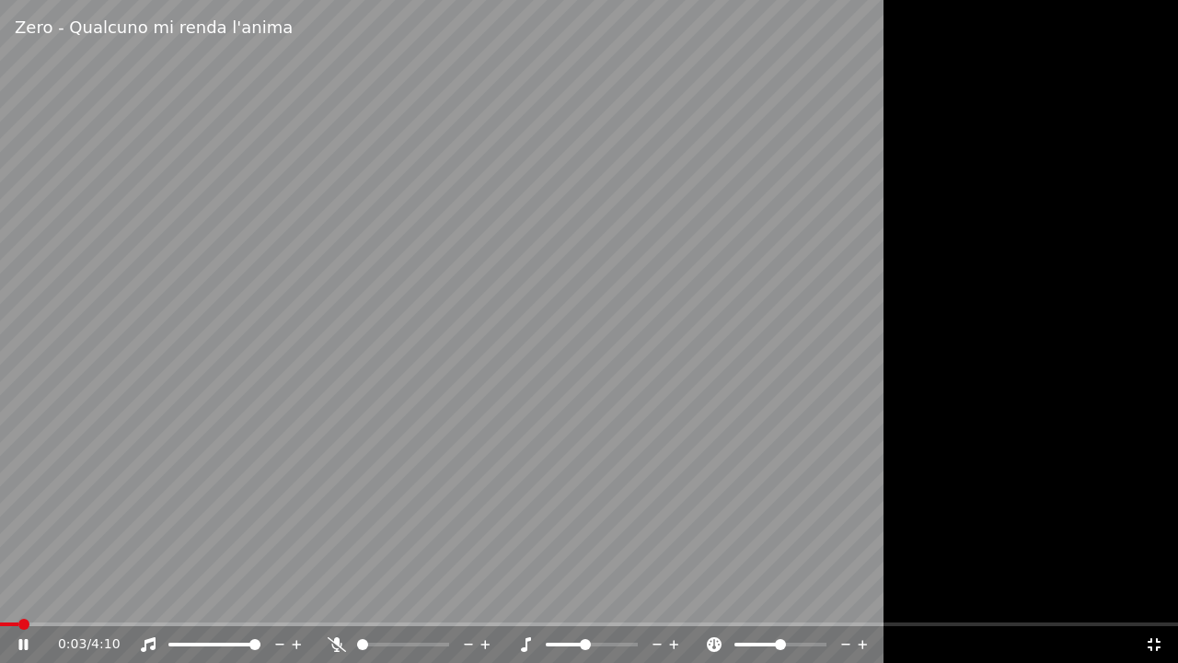
click at [531, 597] on icon at bounding box center [525, 644] width 18 height 15
click at [259, 582] on video at bounding box center [589, 331] width 1178 height 663
drag, startPoint x: 451, startPoint y: 480, endPoint x: 1177, endPoint y: 121, distance: 809.9
click at [478, 466] on video at bounding box center [589, 331] width 1178 height 663
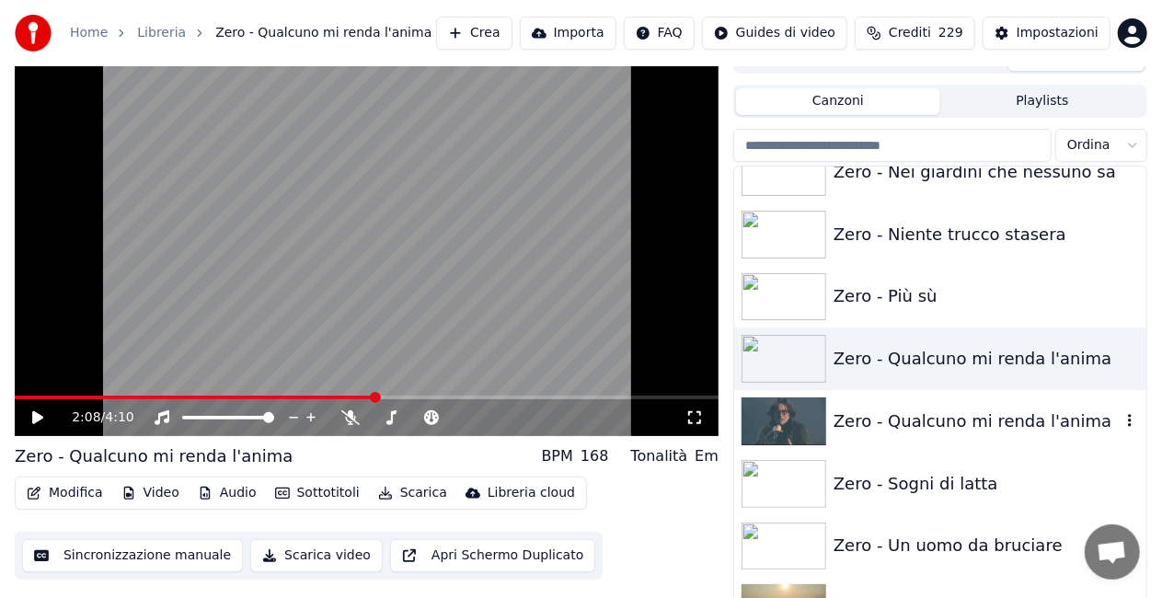
click at [893, 418] on div "Zero - Qualcuno mi renda l'anima" at bounding box center [977, 422] width 287 height 26
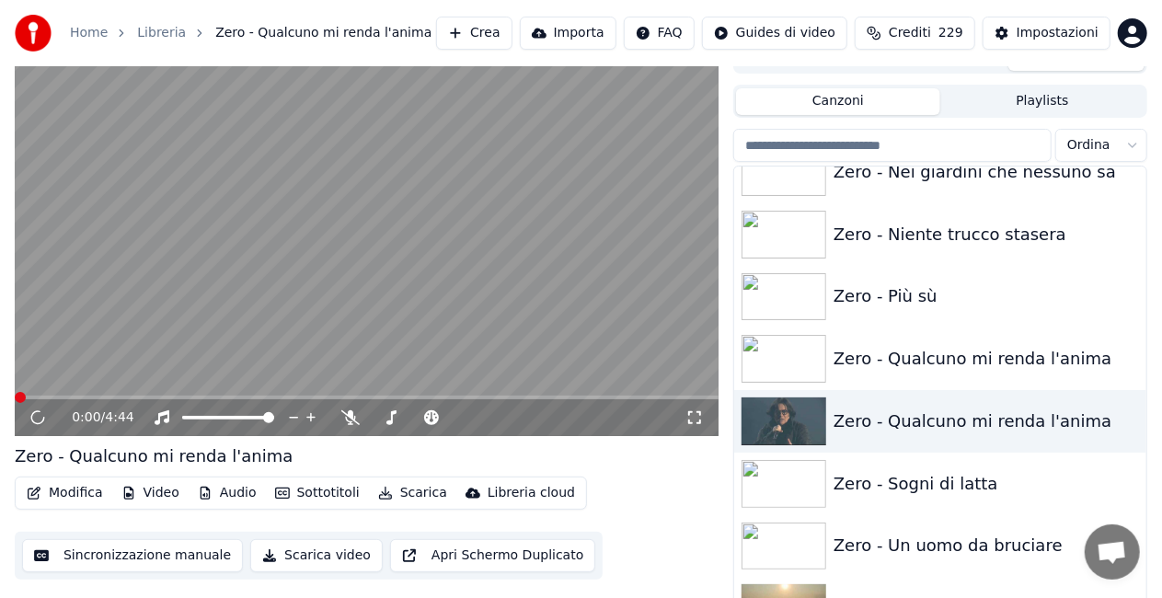
click at [694, 420] on icon at bounding box center [695, 417] width 18 height 15
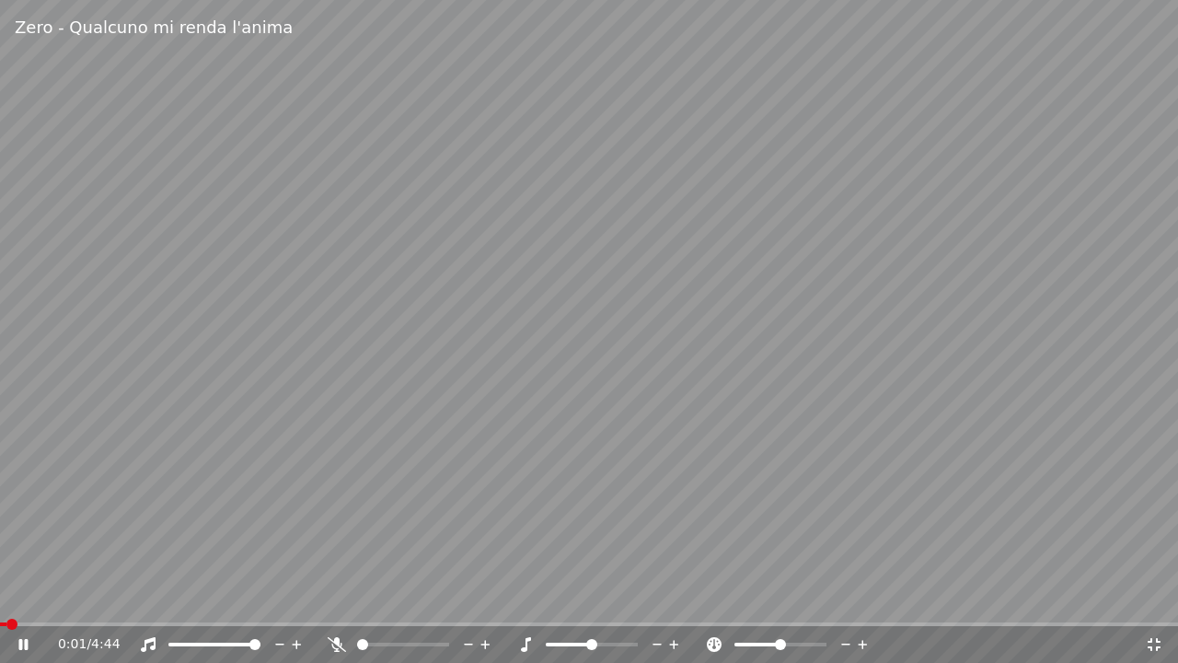
click at [674, 597] on icon at bounding box center [674, 644] width 9 height 9
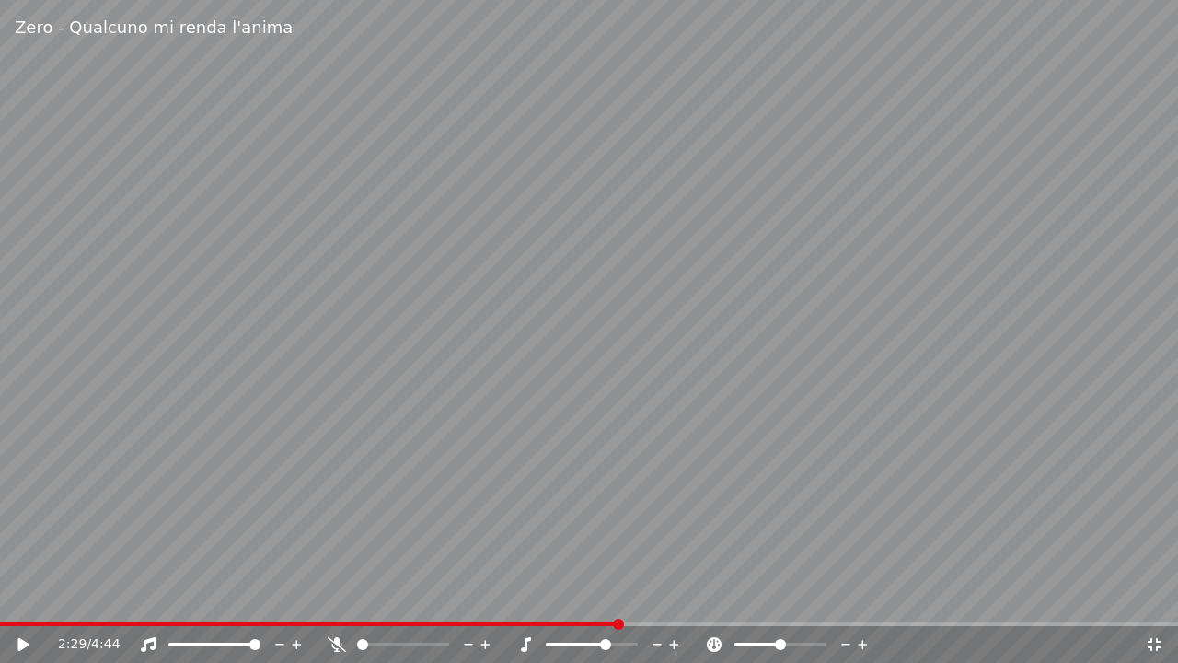
click at [11, 597] on span at bounding box center [309, 624] width 618 height 4
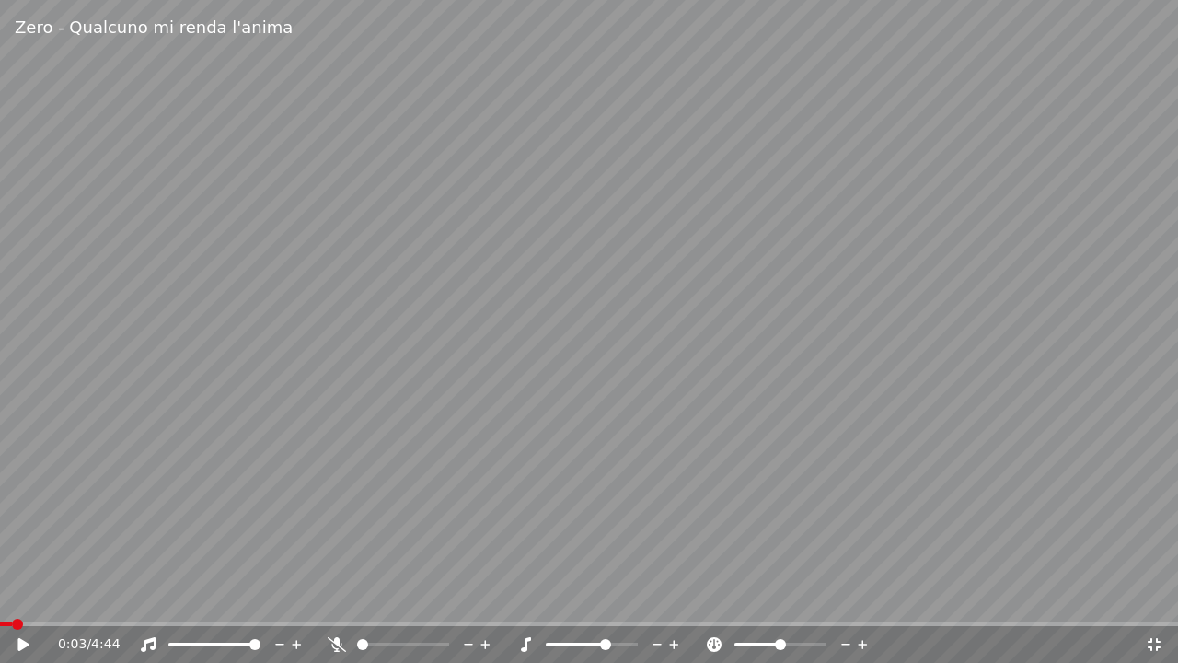
click at [521, 597] on icon at bounding box center [525, 644] width 18 height 15
click at [702, 502] on video at bounding box center [589, 331] width 1178 height 663
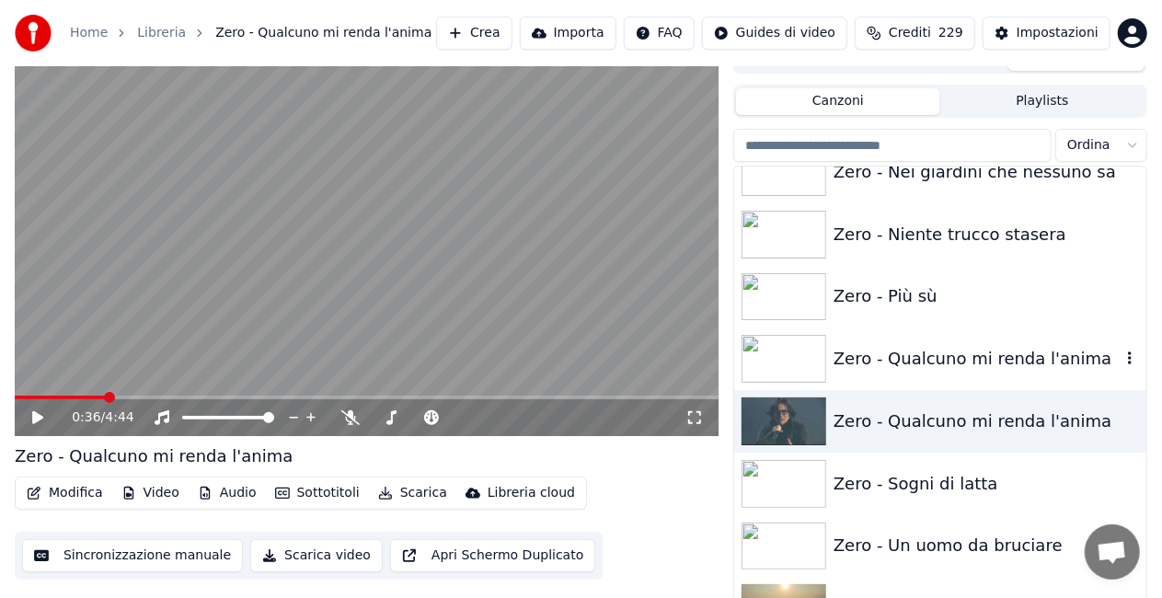
click at [898, 355] on div "Zero - Qualcuno mi renda l'anima" at bounding box center [977, 359] width 287 height 26
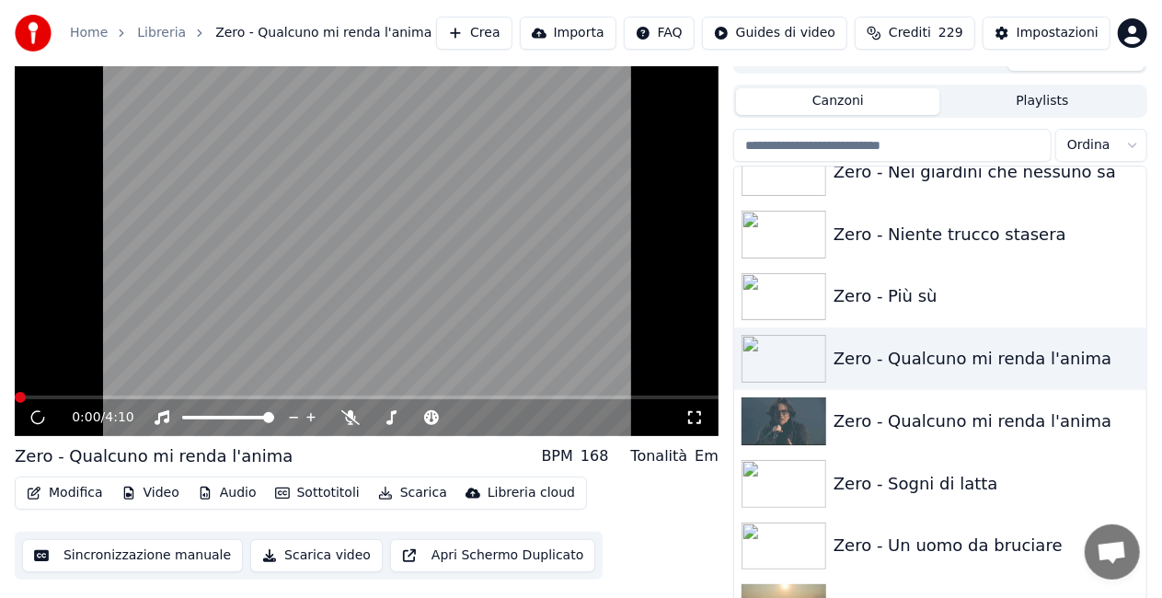
drag, startPoint x: 695, startPoint y: 420, endPoint x: 696, endPoint y: 441, distance: 21.2
click at [696, 420] on icon at bounding box center [695, 417] width 18 height 15
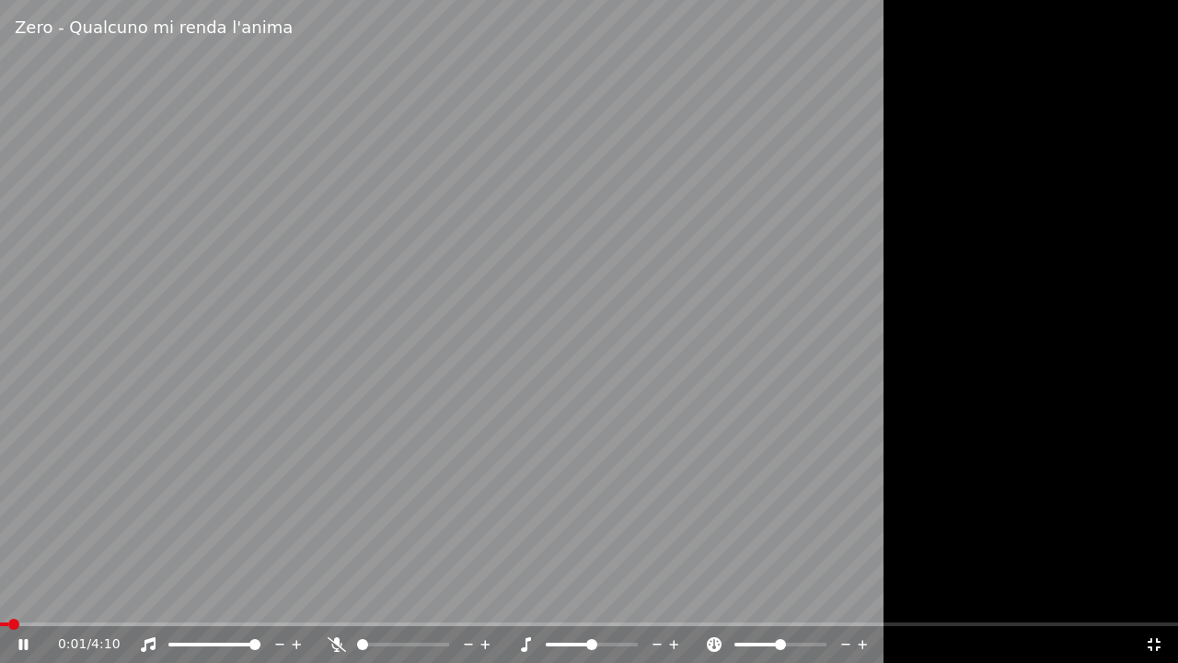
click at [521, 597] on icon at bounding box center [525, 644] width 18 height 15
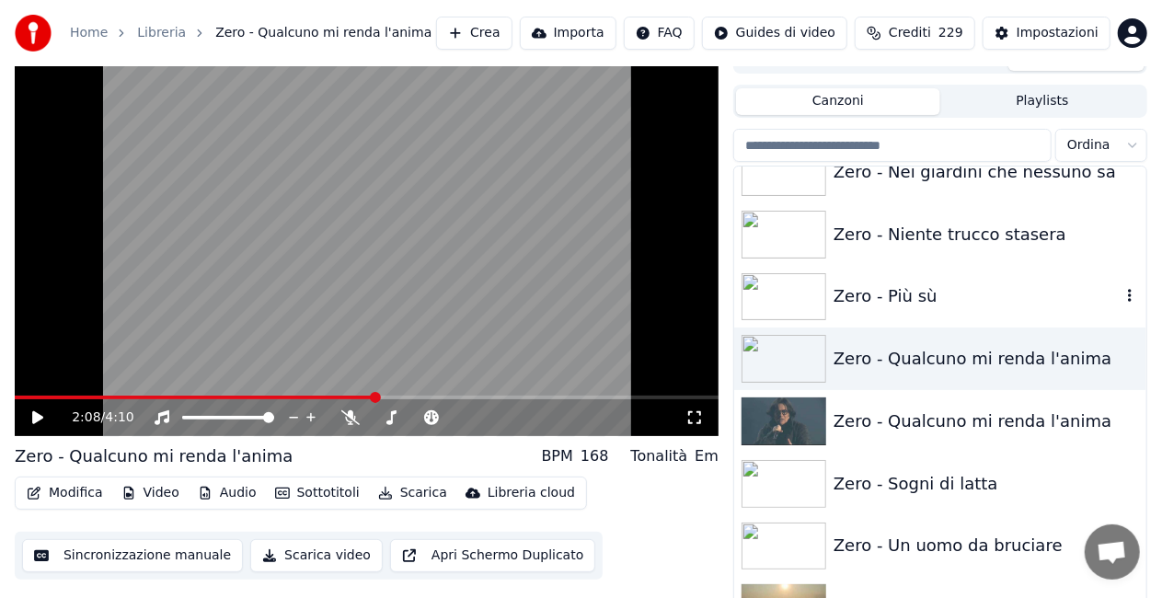
click at [843, 270] on div "Zero - Più sù" at bounding box center [940, 297] width 412 height 63
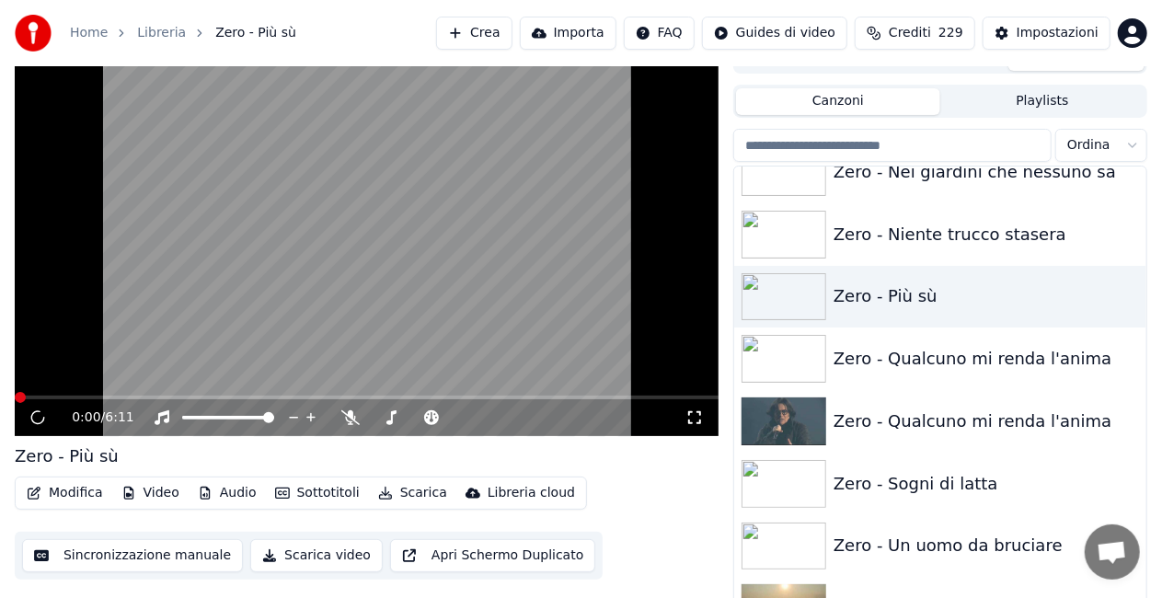
click at [686, 421] on icon at bounding box center [695, 417] width 18 height 15
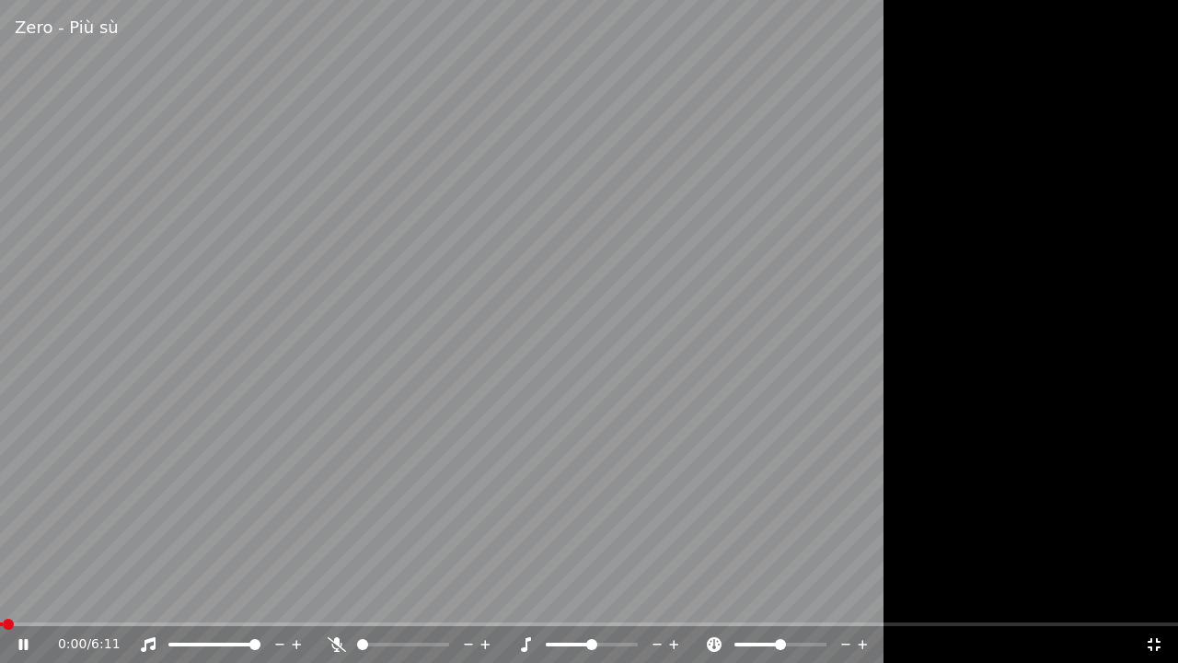
click at [337, 597] on icon at bounding box center [337, 644] width 18 height 15
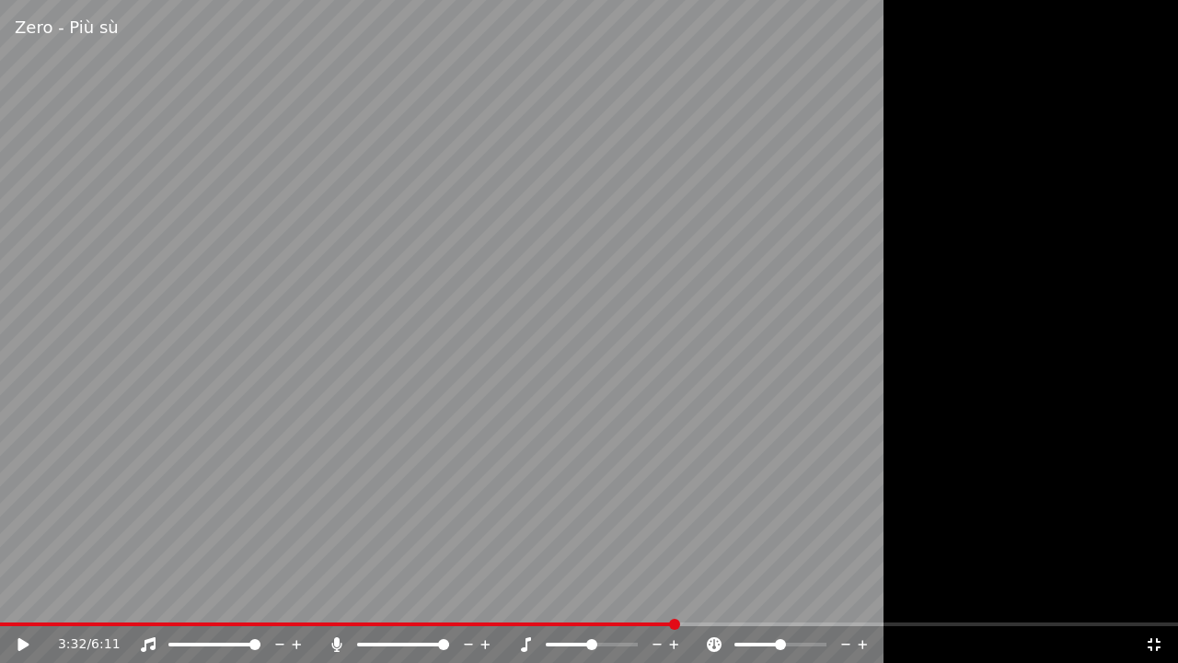
click at [7, 597] on video at bounding box center [589, 331] width 1178 height 663
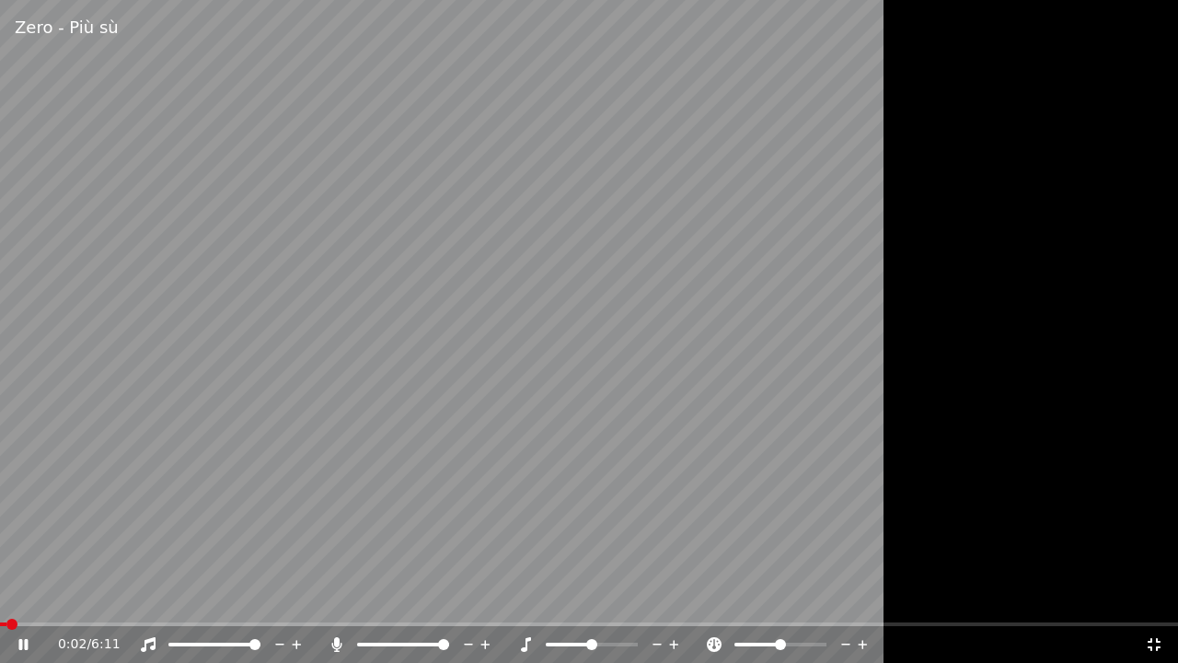
click at [5, 597] on span at bounding box center [3, 624] width 6 height 4
click at [166, 515] on video at bounding box center [589, 331] width 1178 height 663
click at [334, 597] on icon at bounding box center [336, 644] width 10 height 15
click at [17, 597] on icon at bounding box center [36, 644] width 43 height 15
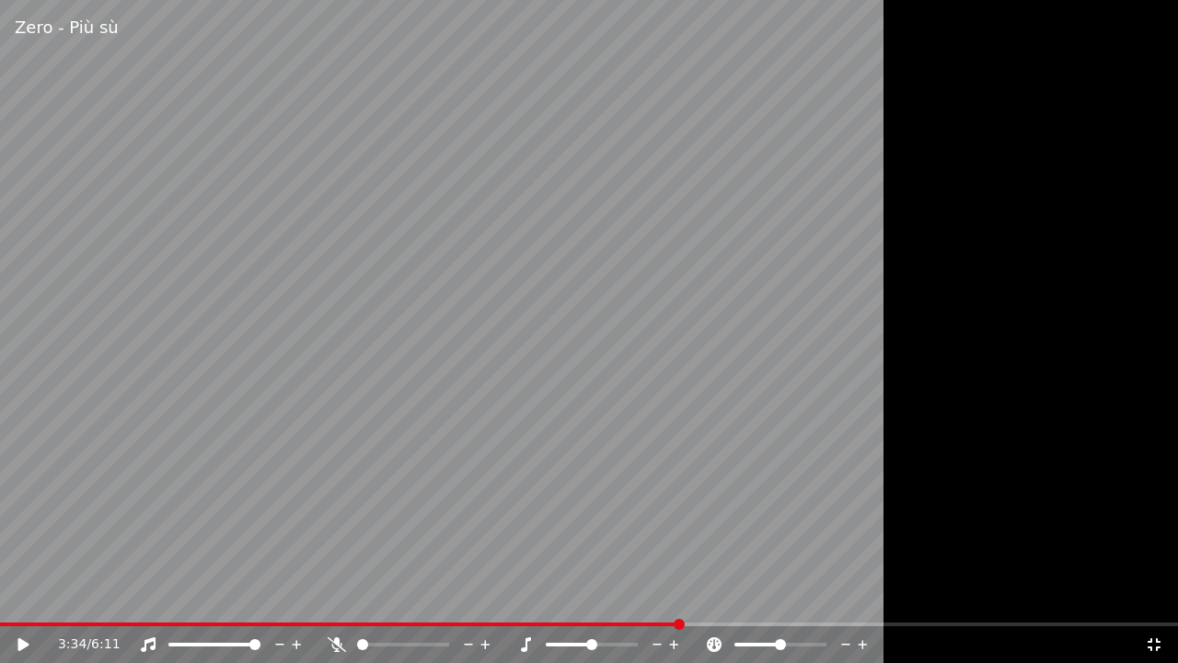
click at [24, 597] on video at bounding box center [589, 331] width 1178 height 663
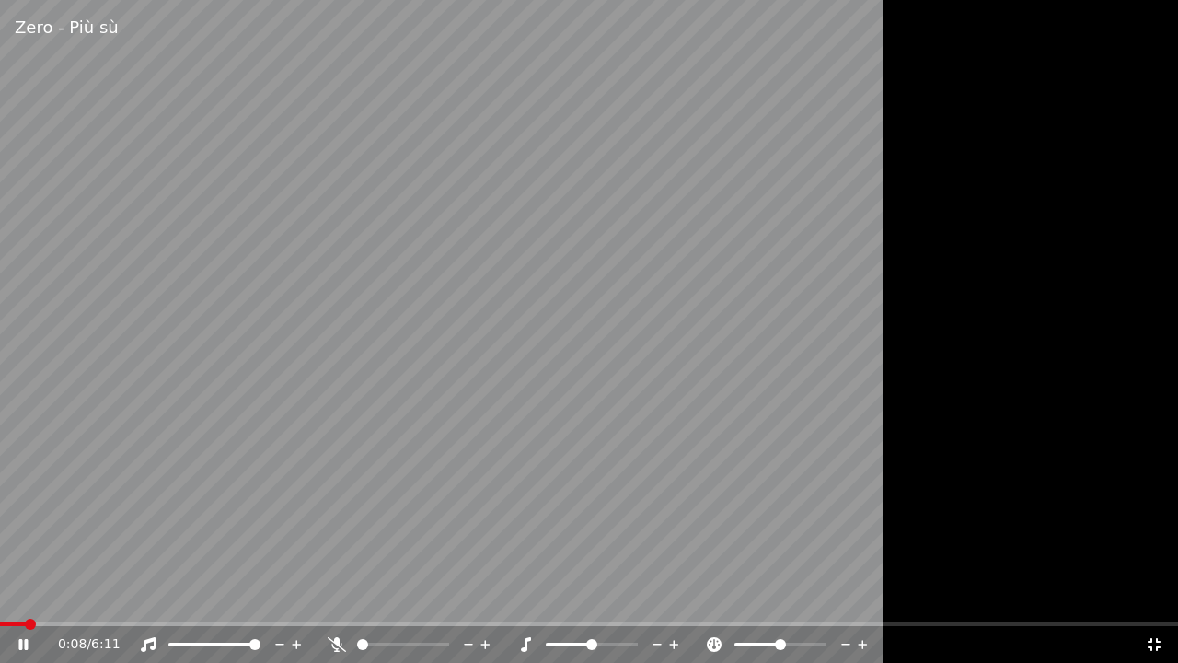
click at [24, 597] on span at bounding box center [13, 624] width 26 height 4
